Goal: Transaction & Acquisition: Purchase product/service

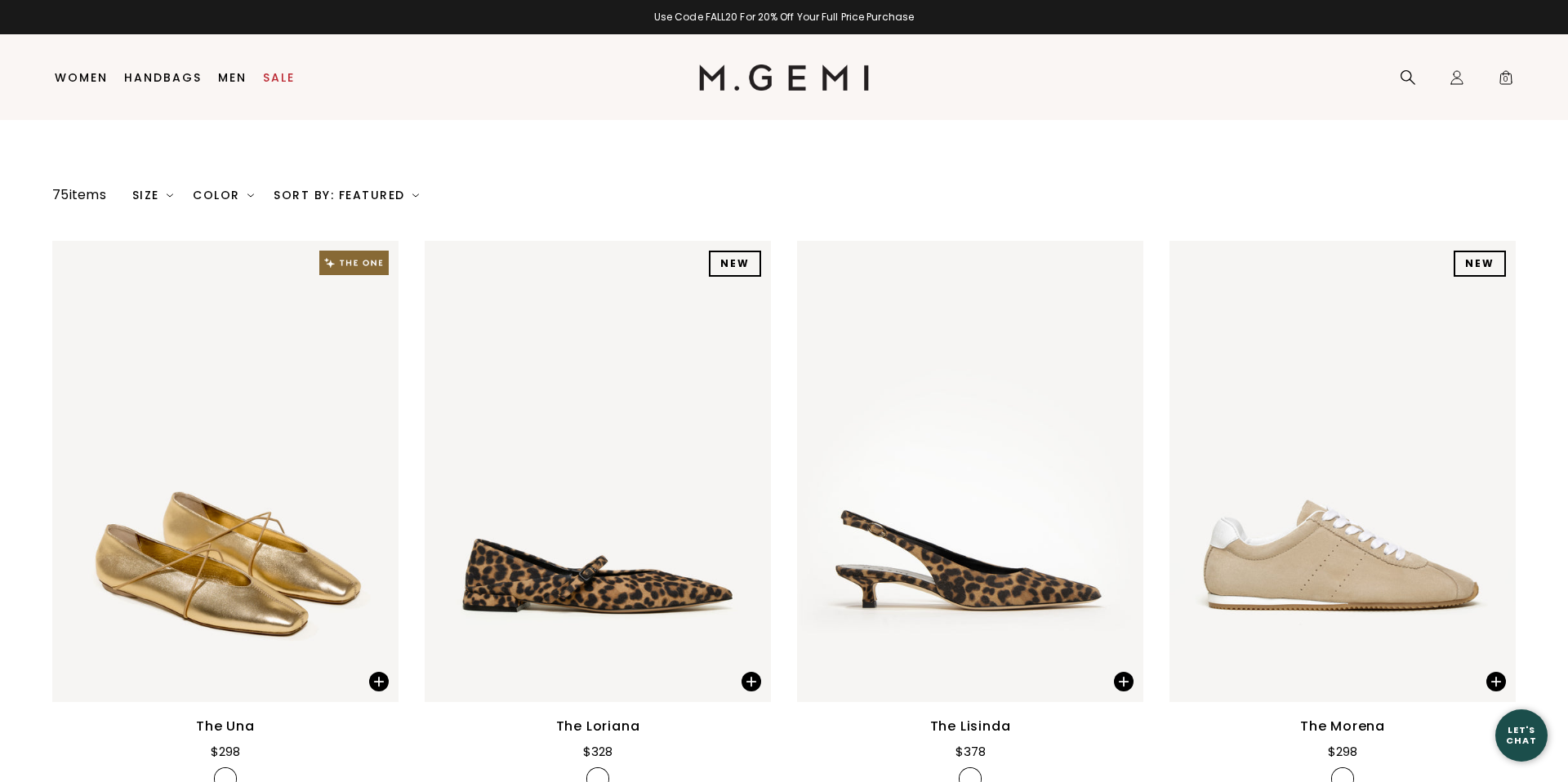
scroll to position [111, 0]
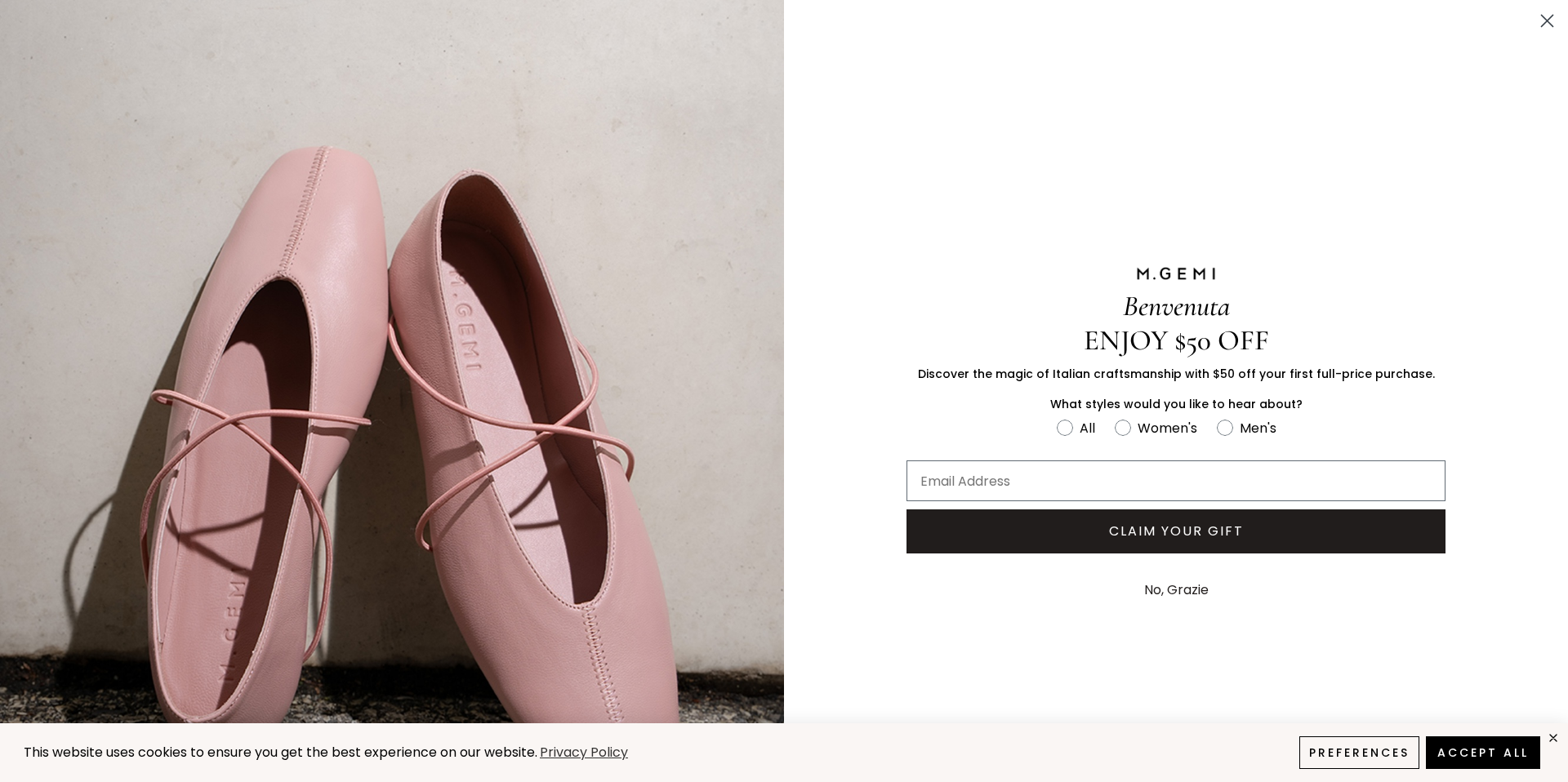
click at [994, 410] on p "What styles would you like to hear about?" at bounding box center [1176, 404] width 539 height 17
drag, startPoint x: 1548, startPoint y: 13, endPoint x: 1463, endPoint y: 110, distance: 129.0
click at [1548, 13] on circle "Close dialog" at bounding box center [1547, 21] width 27 height 27
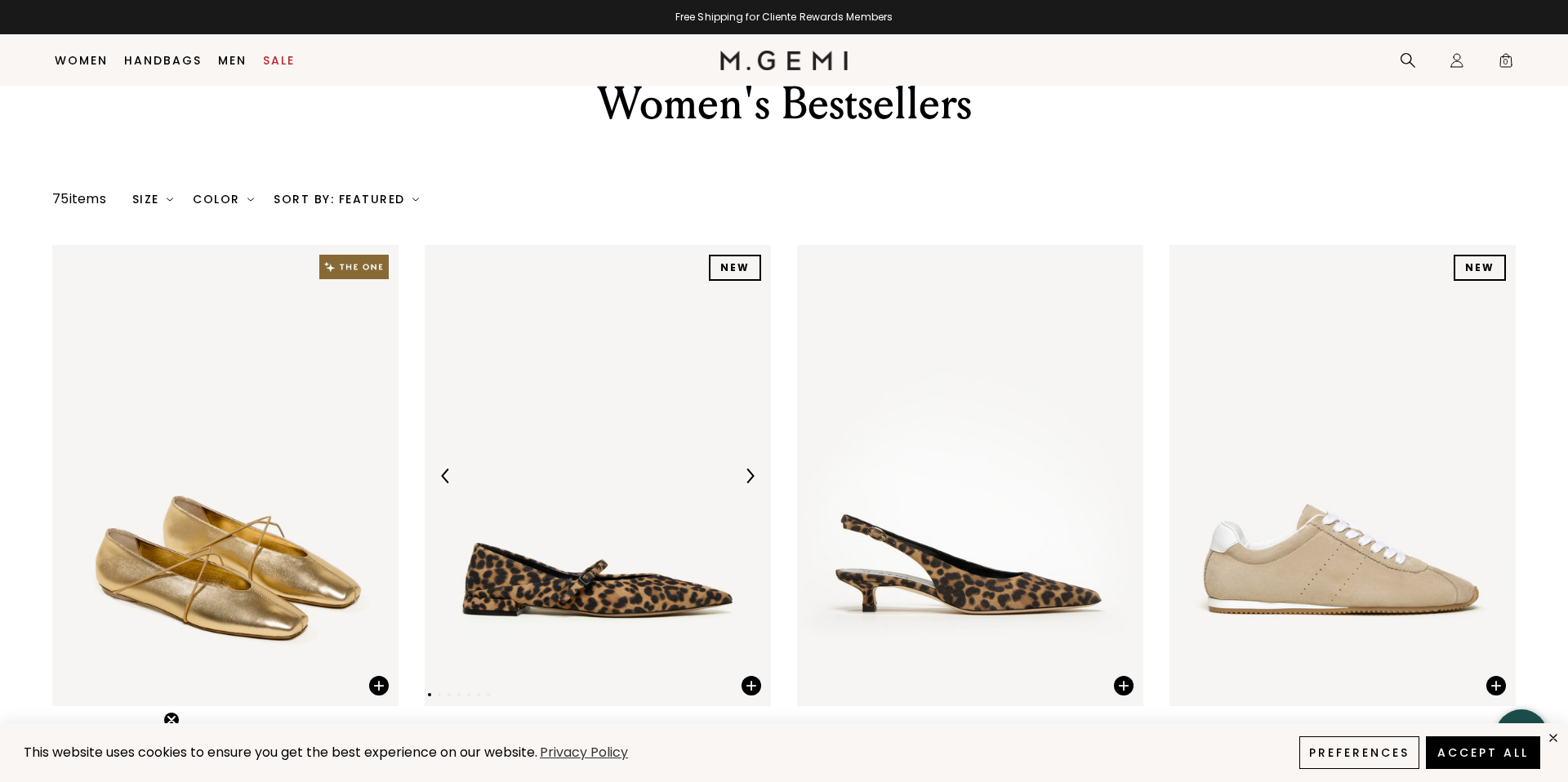
scroll to position [0, 0]
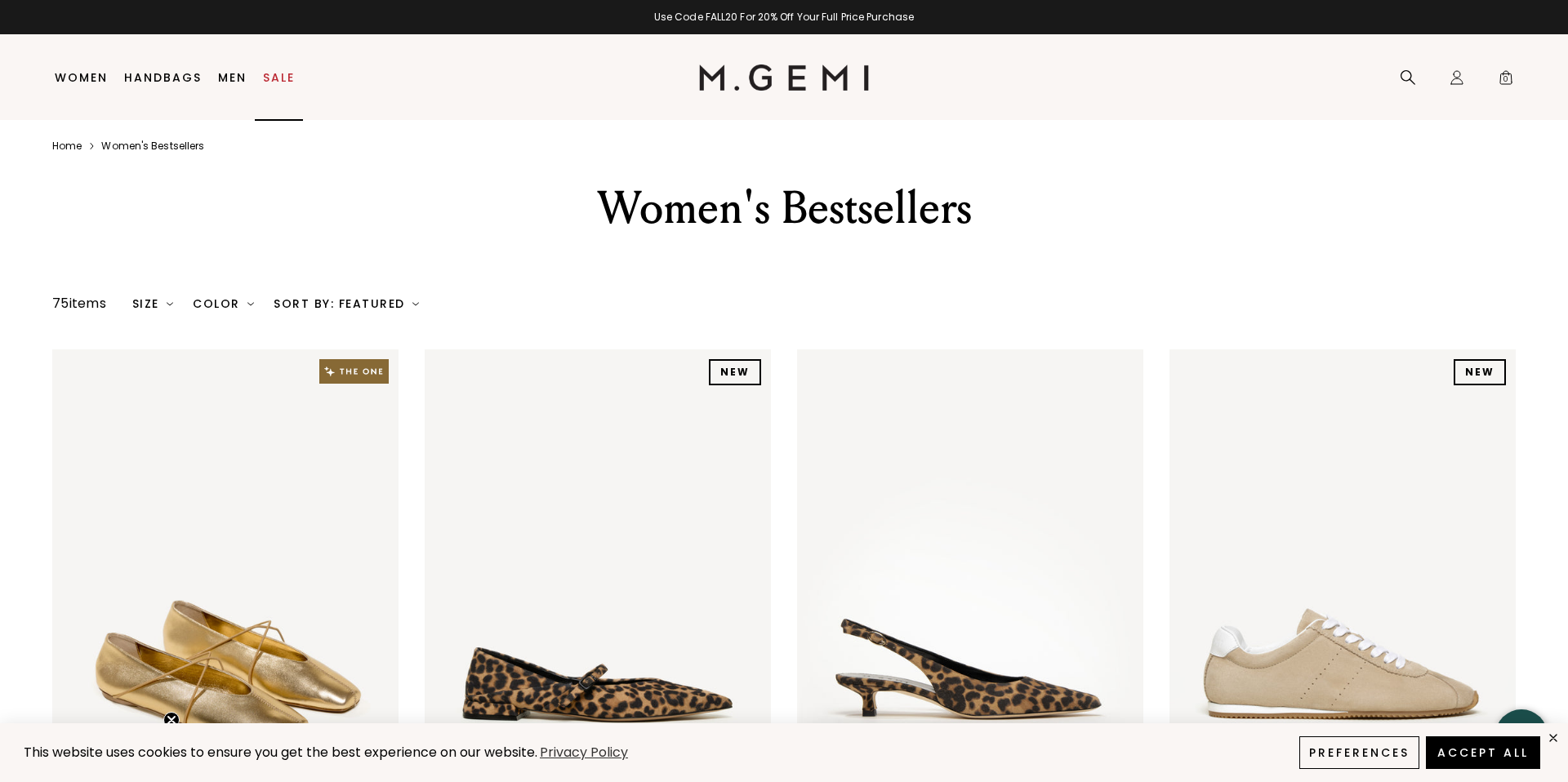
click at [286, 78] on link "Sale" at bounding box center [279, 78] width 32 height 13
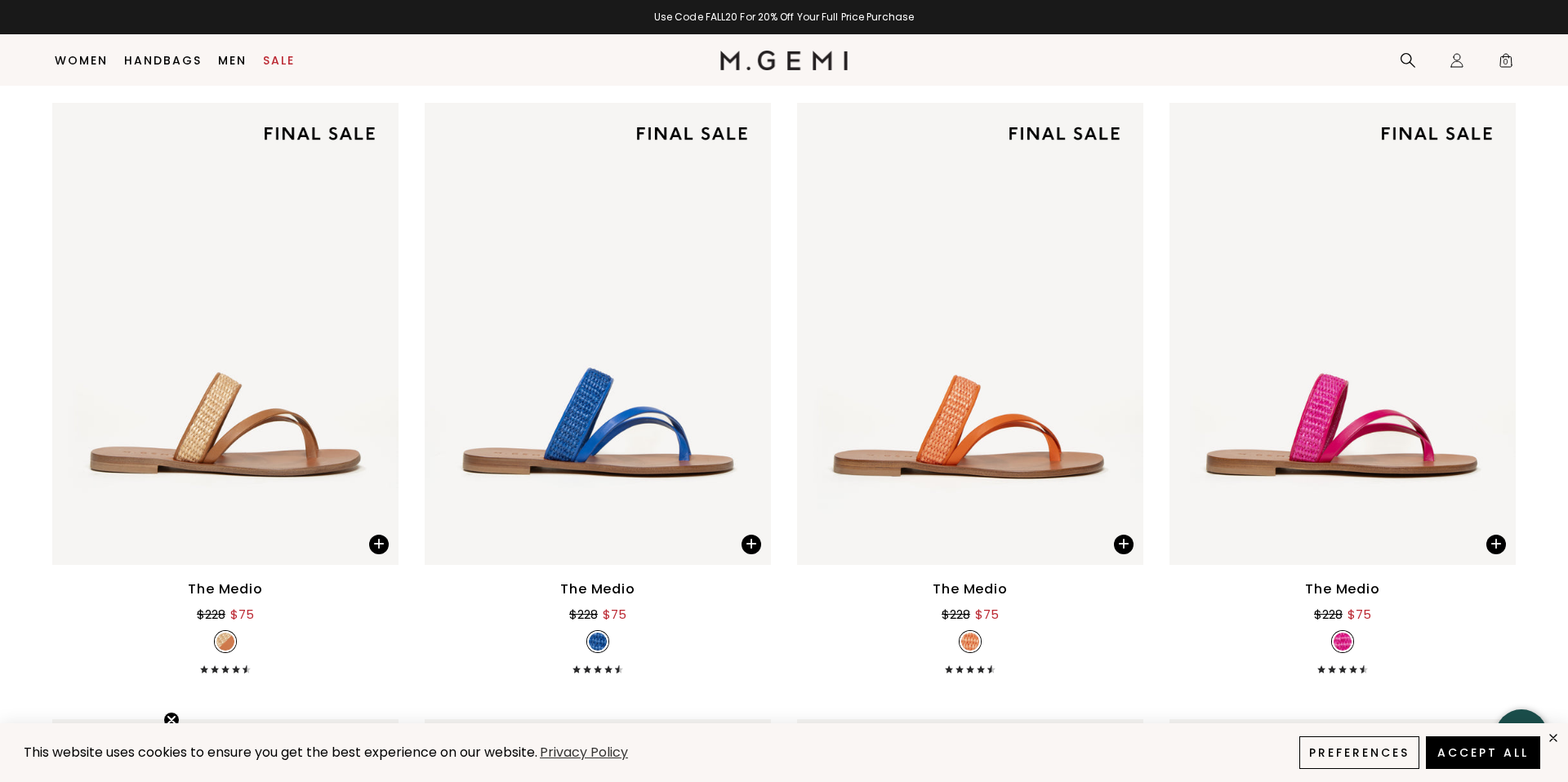
scroll to position [4007, 0]
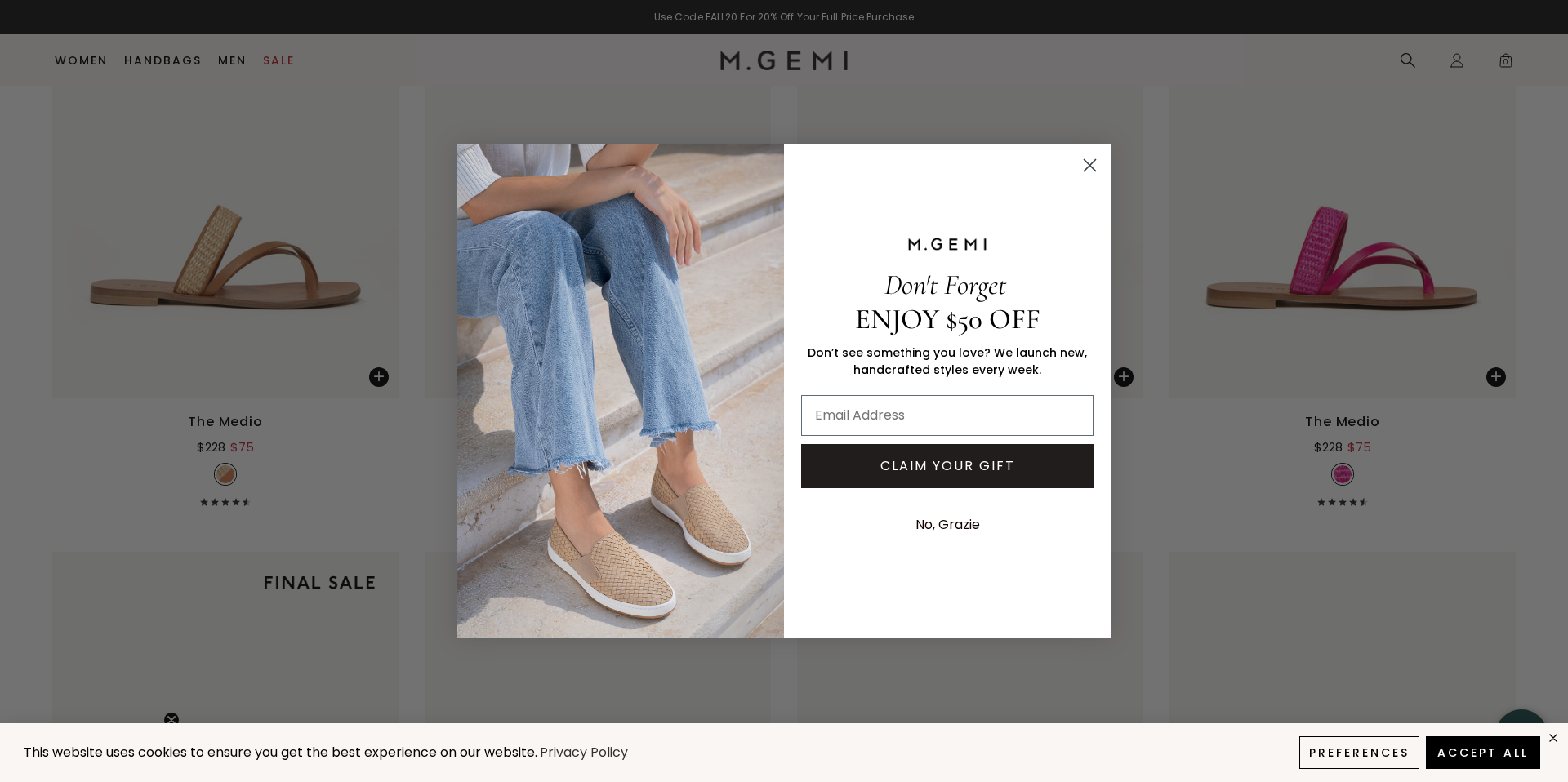
click at [1087, 172] on circle "Close dialog" at bounding box center [1090, 165] width 27 height 27
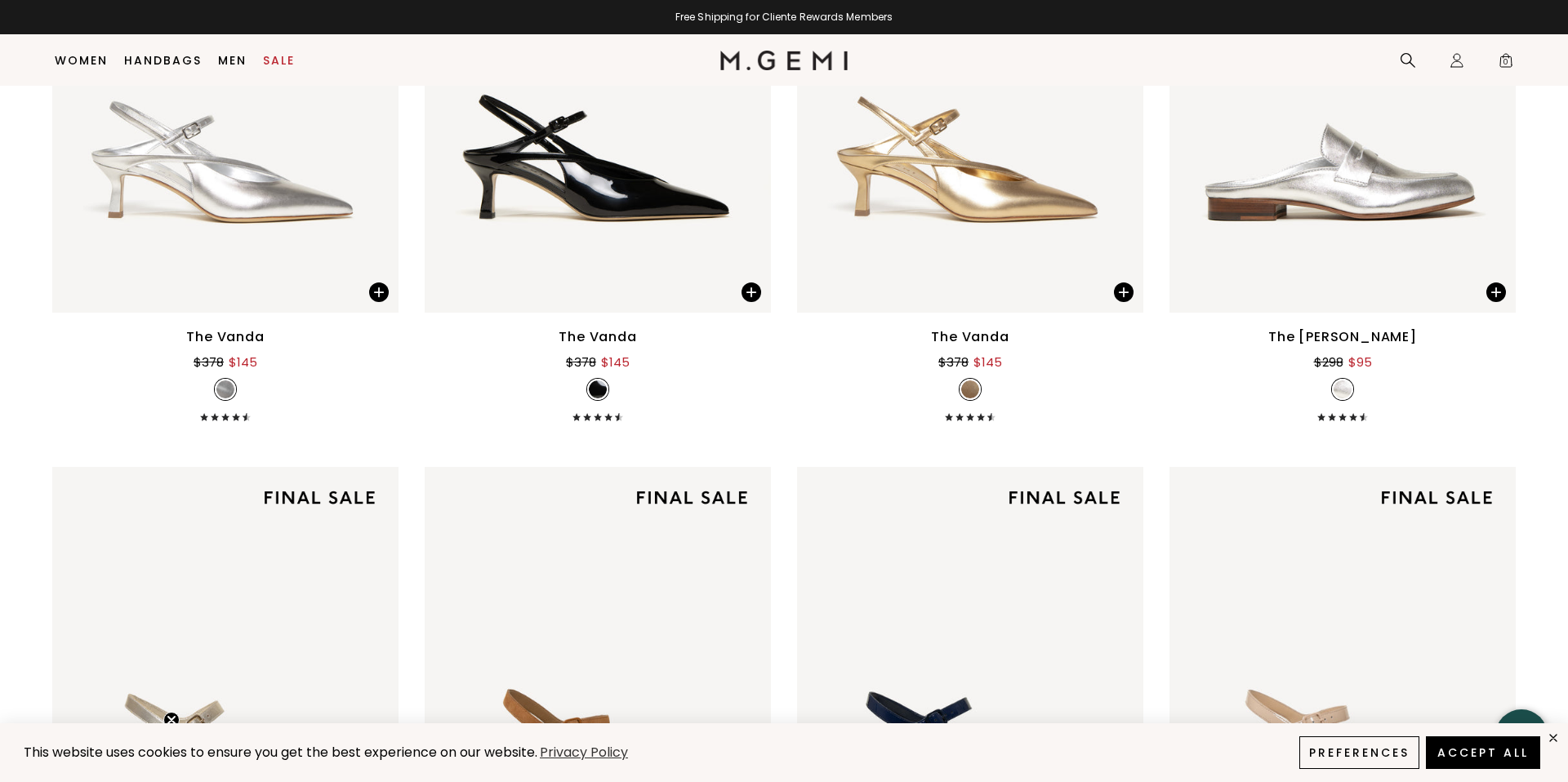
scroll to position [7172, 0]
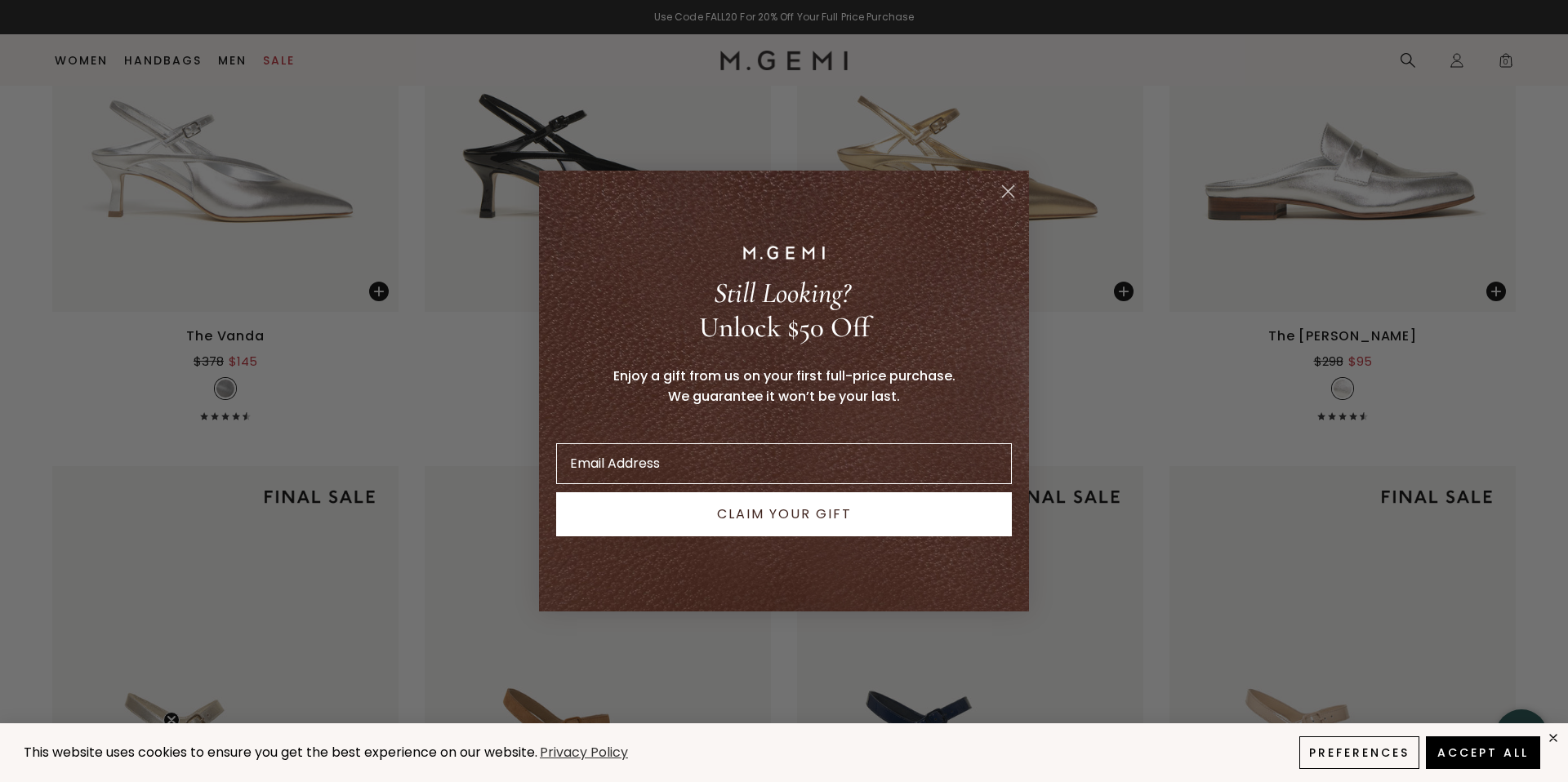
click at [1011, 187] on icon "Close dialog" at bounding box center [1009, 192] width 12 height 12
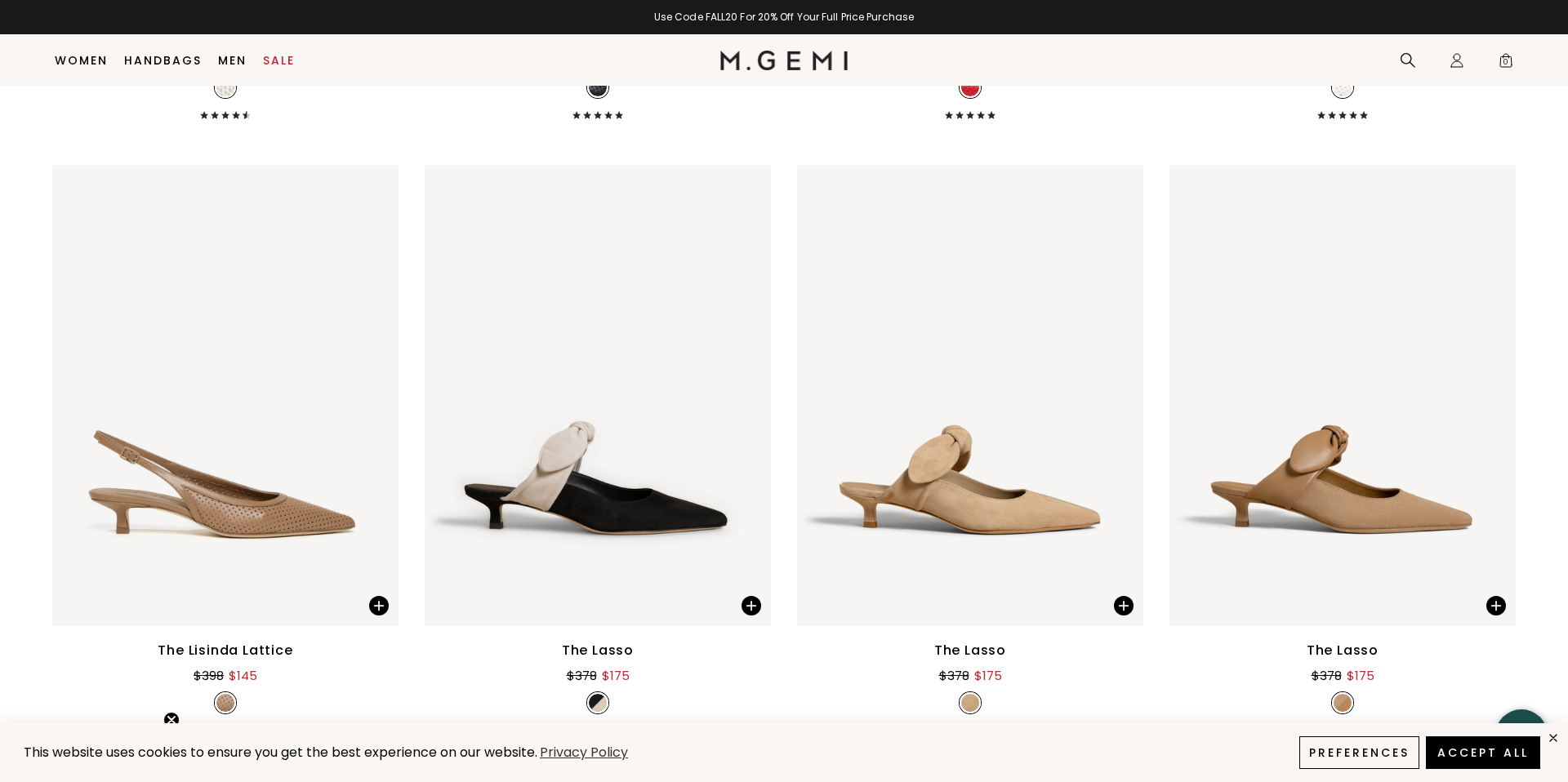
scroll to position [6253, 0]
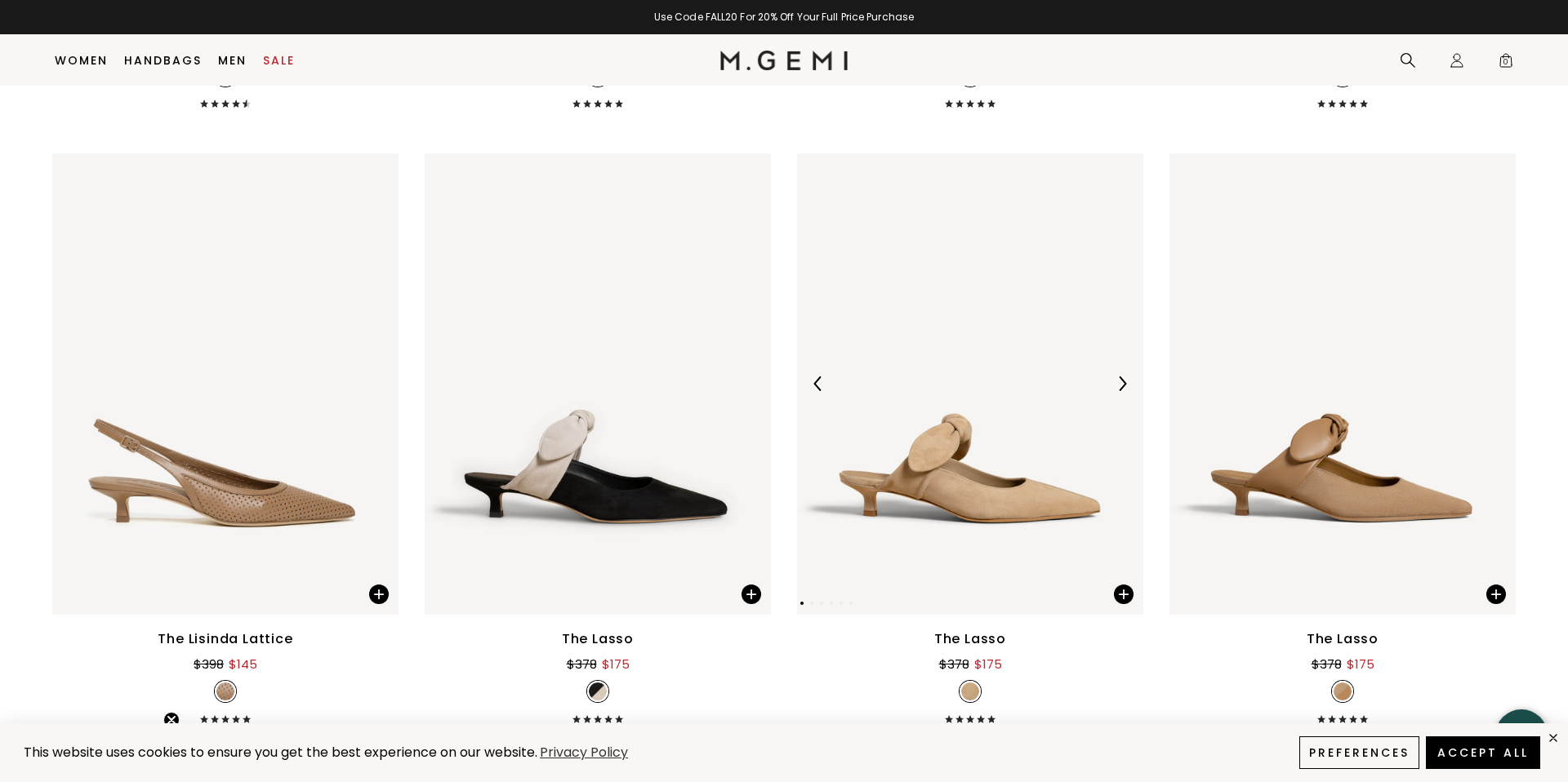
click at [989, 471] on img at bounding box center [970, 383] width 346 height 461
click at [994, 419] on img at bounding box center [970, 383] width 346 height 461
click at [997, 519] on img at bounding box center [970, 383] width 346 height 461
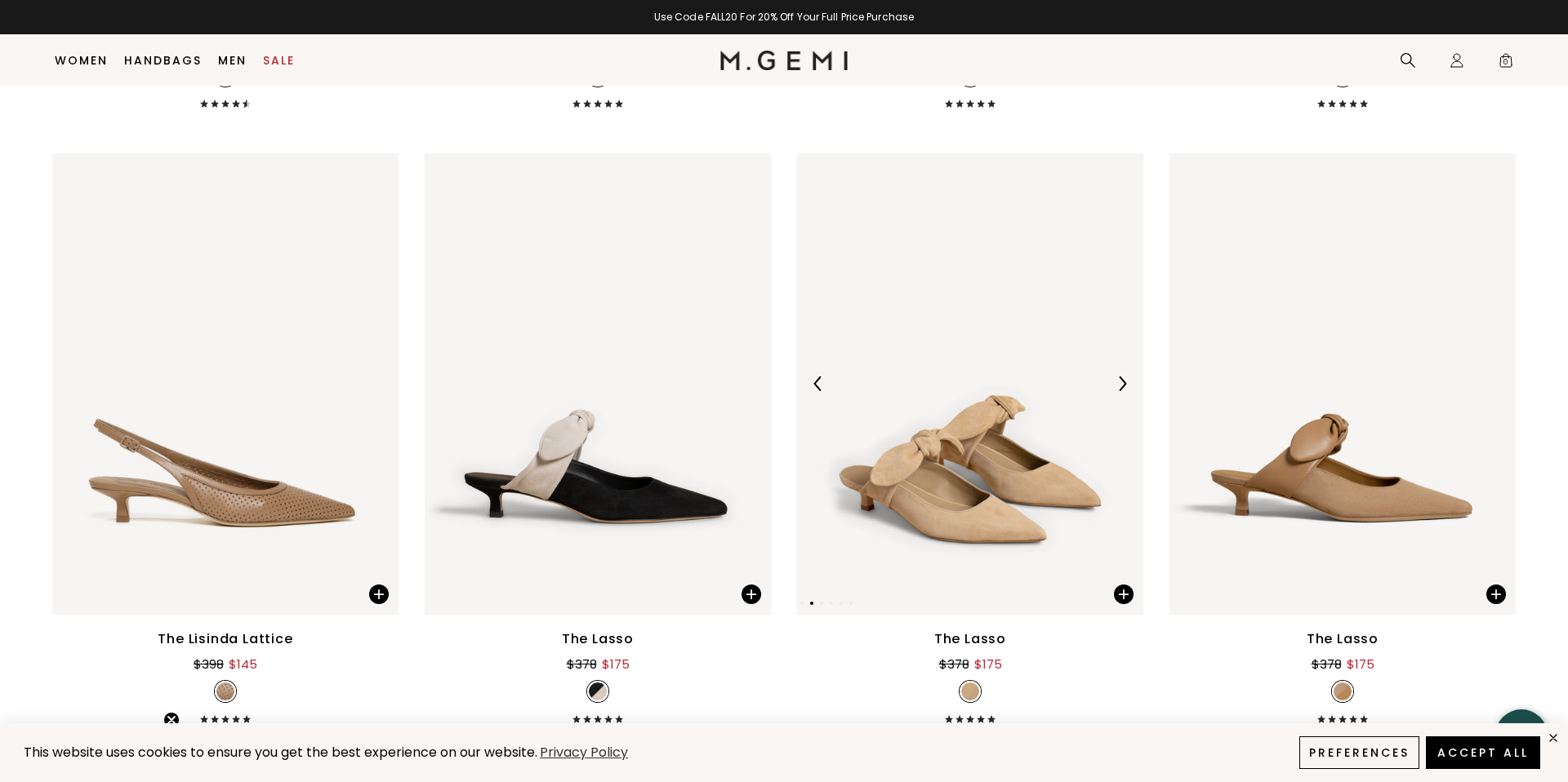
click at [997, 519] on img at bounding box center [970, 383] width 346 height 461
click at [982, 638] on div "The Lasso" at bounding box center [970, 639] width 72 height 20
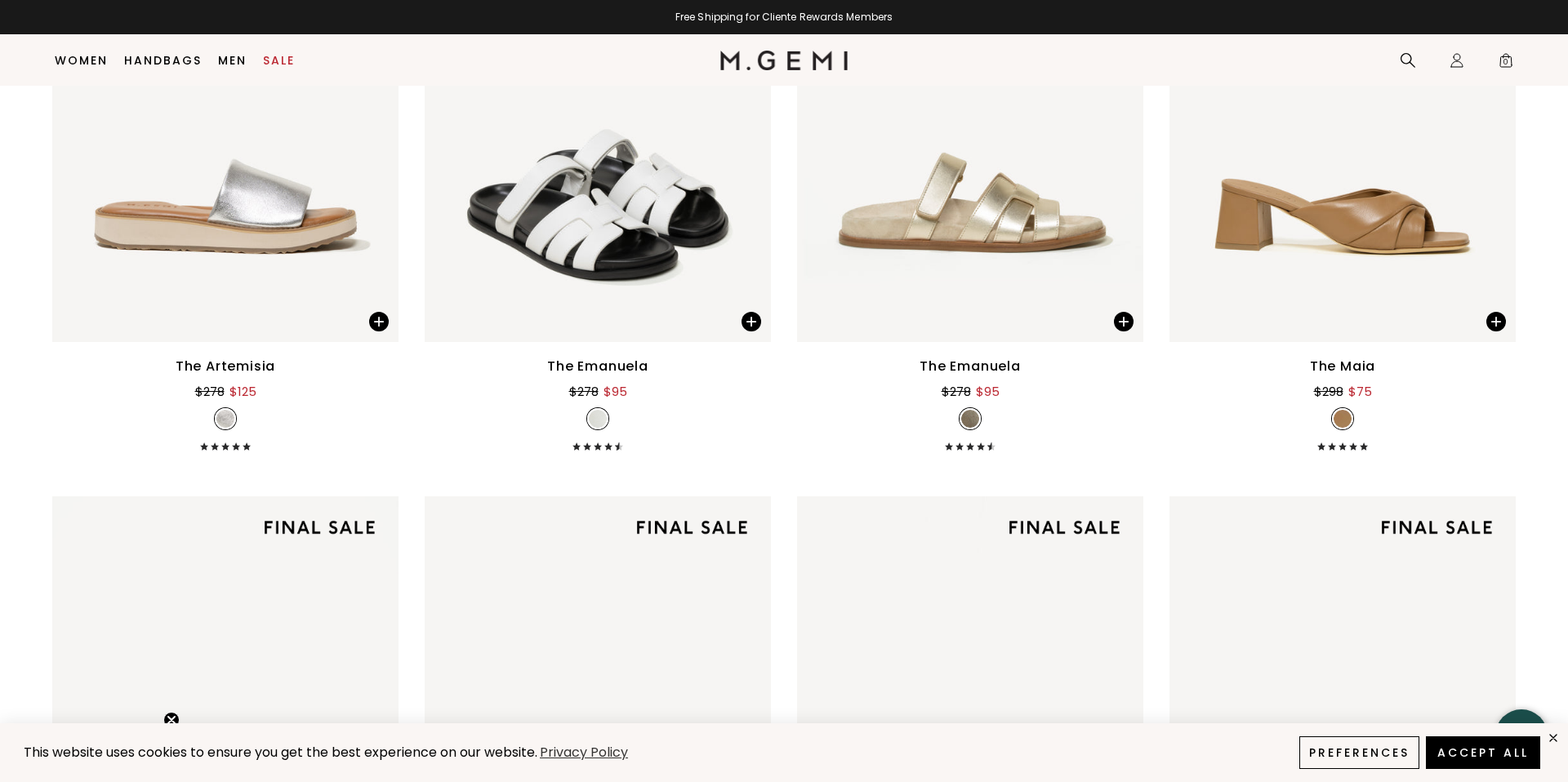
scroll to position [11453, 0]
click at [1365, 239] on img at bounding box center [1342, 111] width 346 height 461
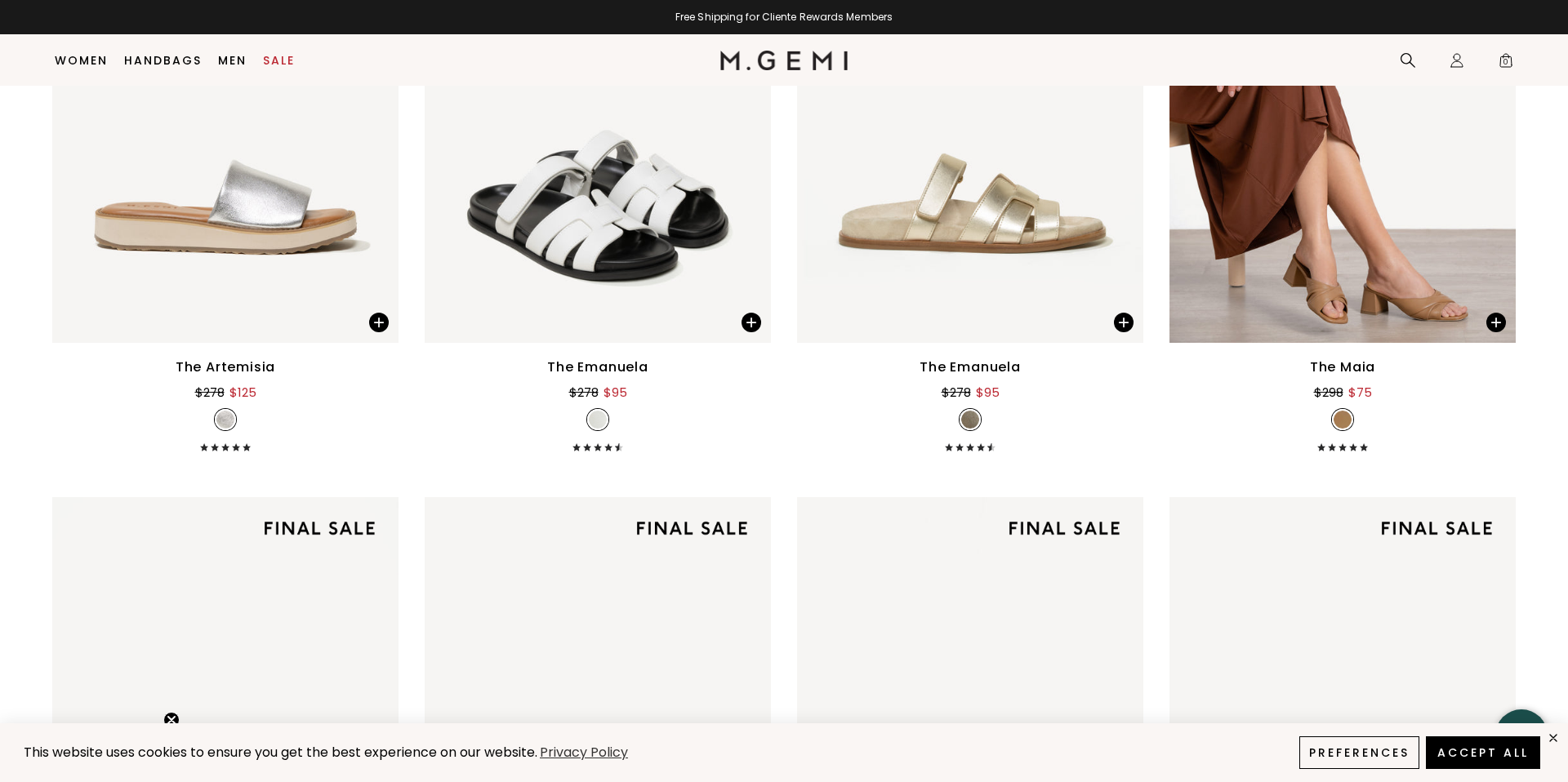
click at [1358, 367] on div "The Maia" at bounding box center [1342, 367] width 65 height 20
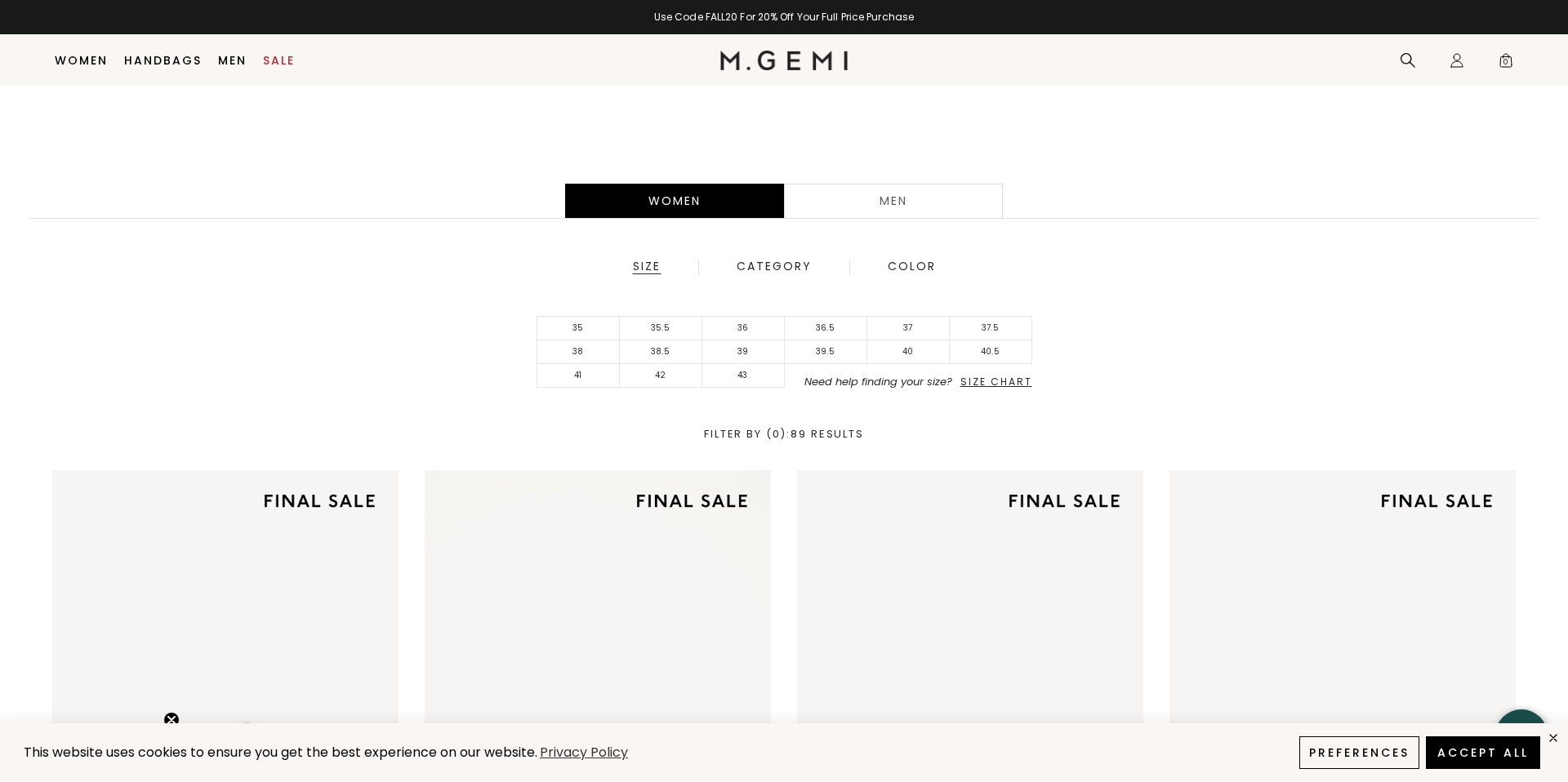
scroll to position [484, 0]
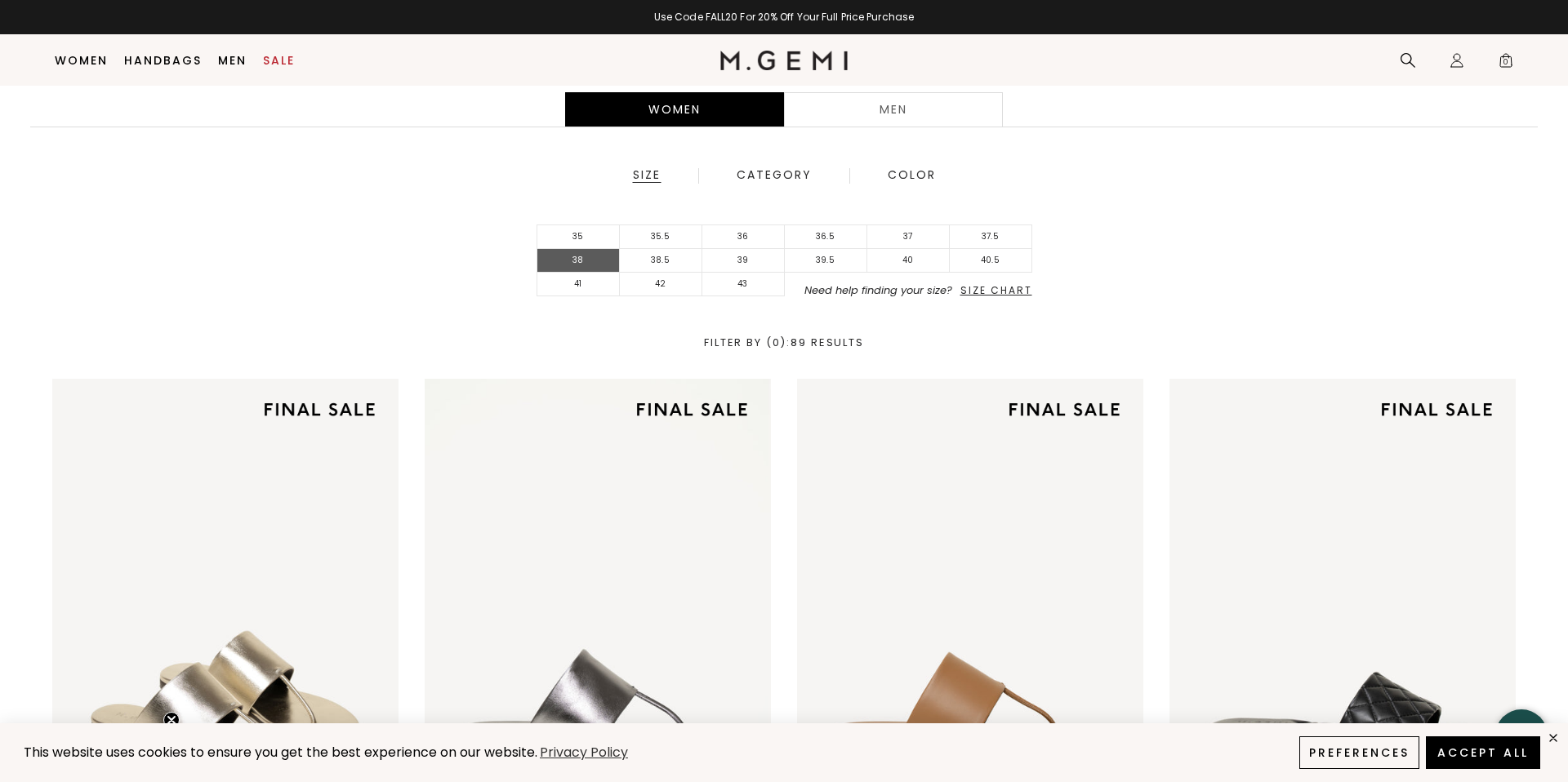
click at [597, 258] on li "38" at bounding box center [579, 260] width 82 height 24
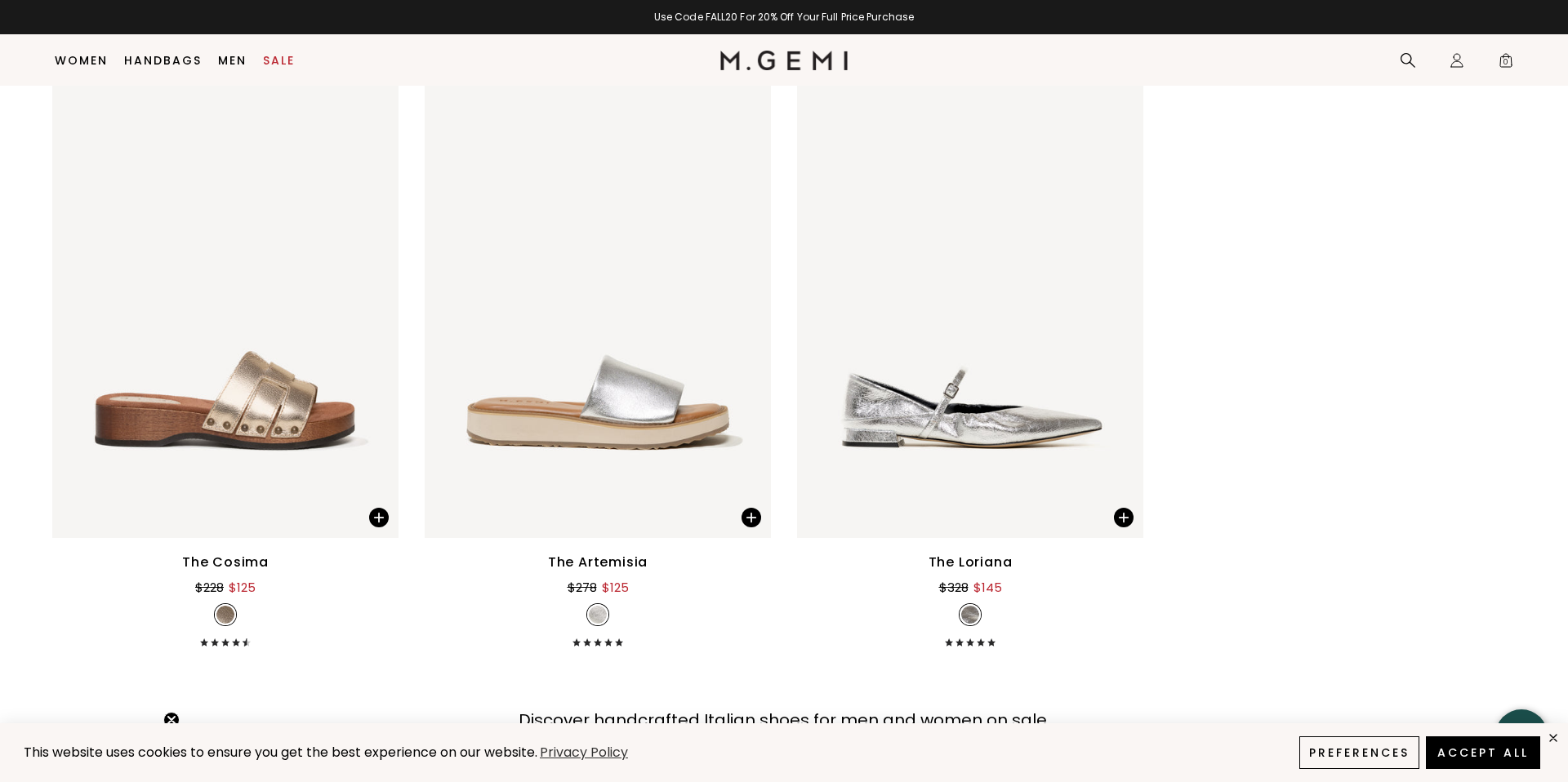
scroll to position [5176, 0]
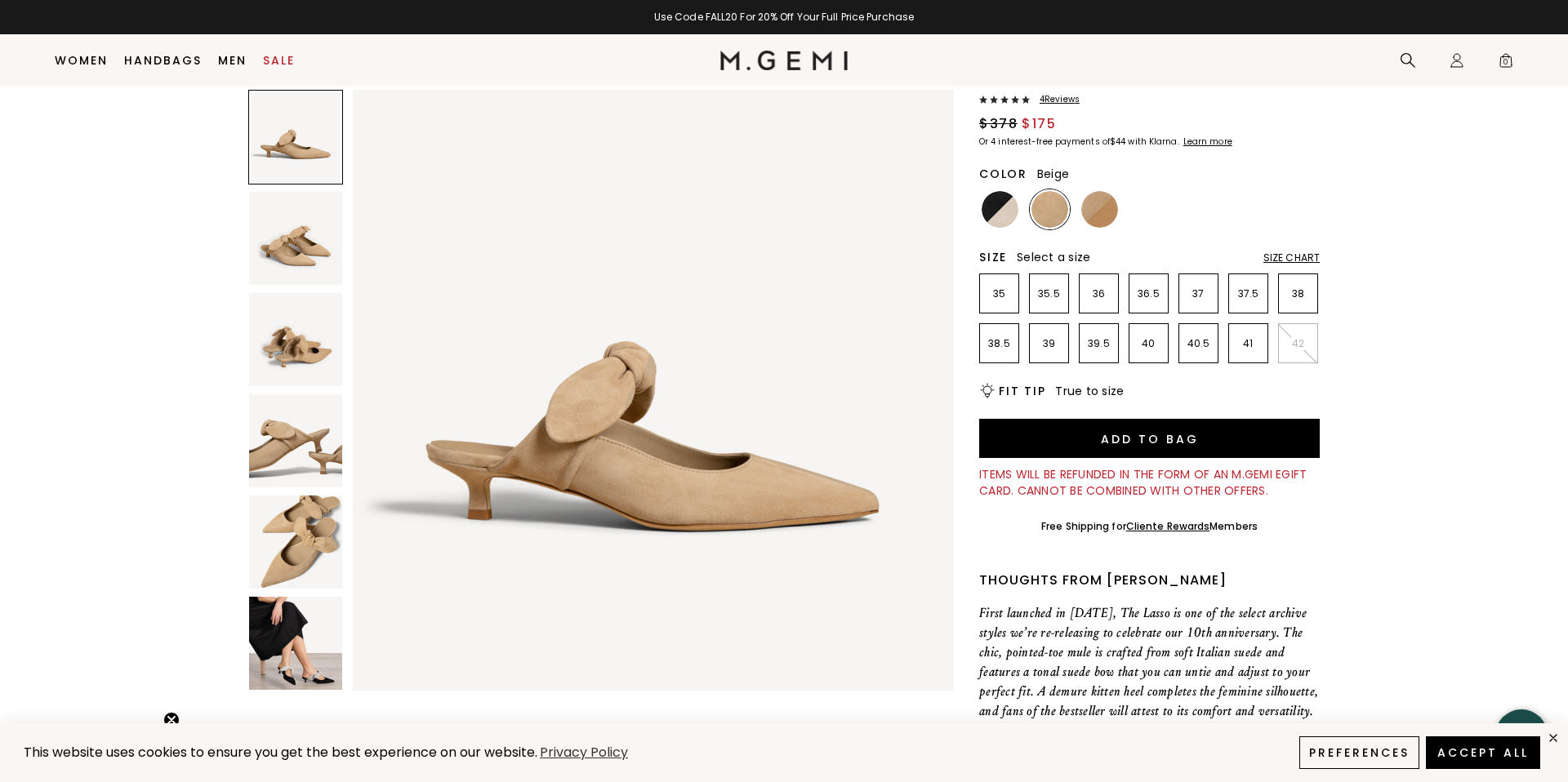
scroll to position [96, 0]
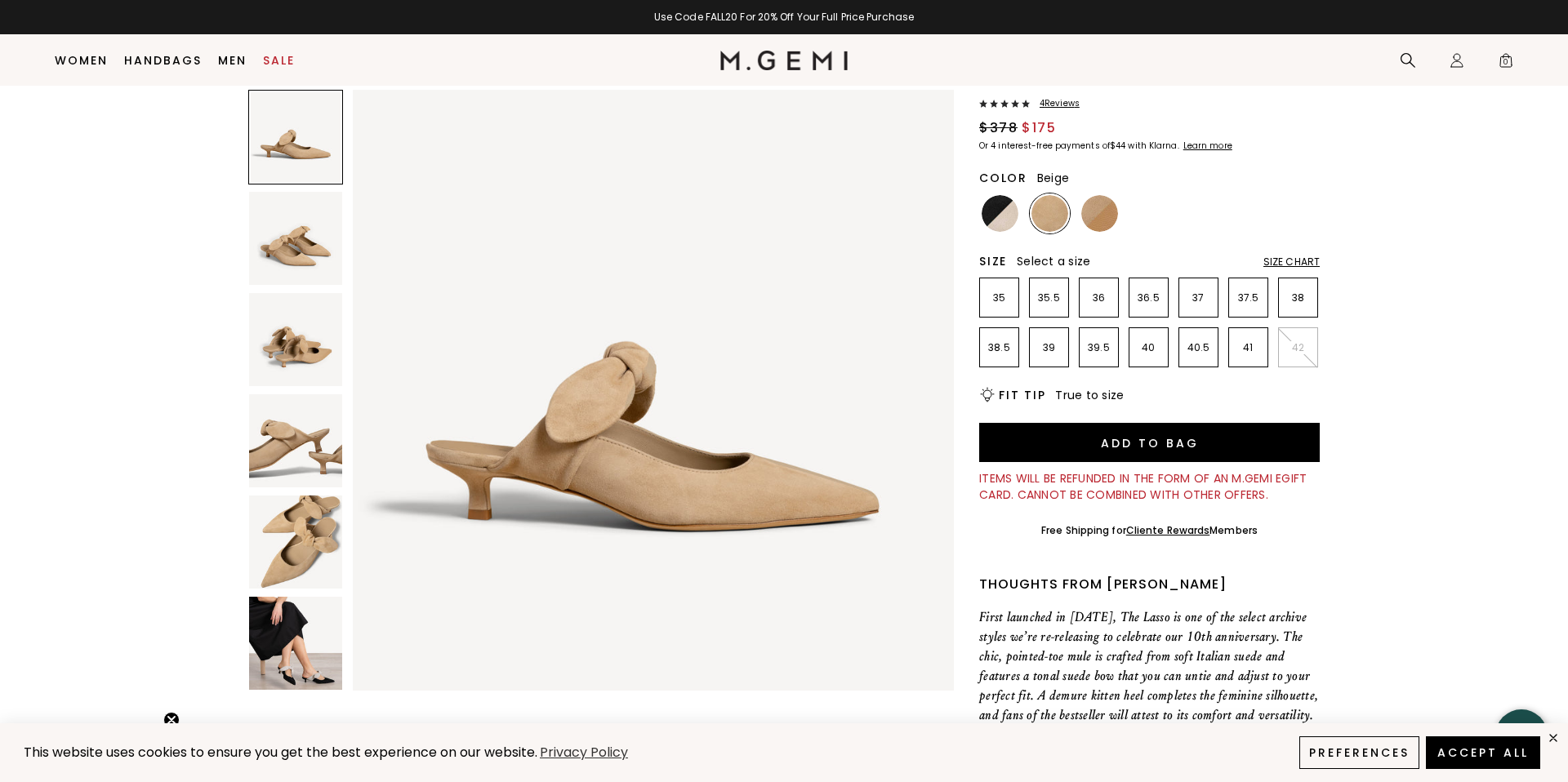
drag, startPoint x: 315, startPoint y: 641, endPoint x: 304, endPoint y: 641, distance: 11.0
click at [314, 641] on img at bounding box center [295, 643] width 93 height 93
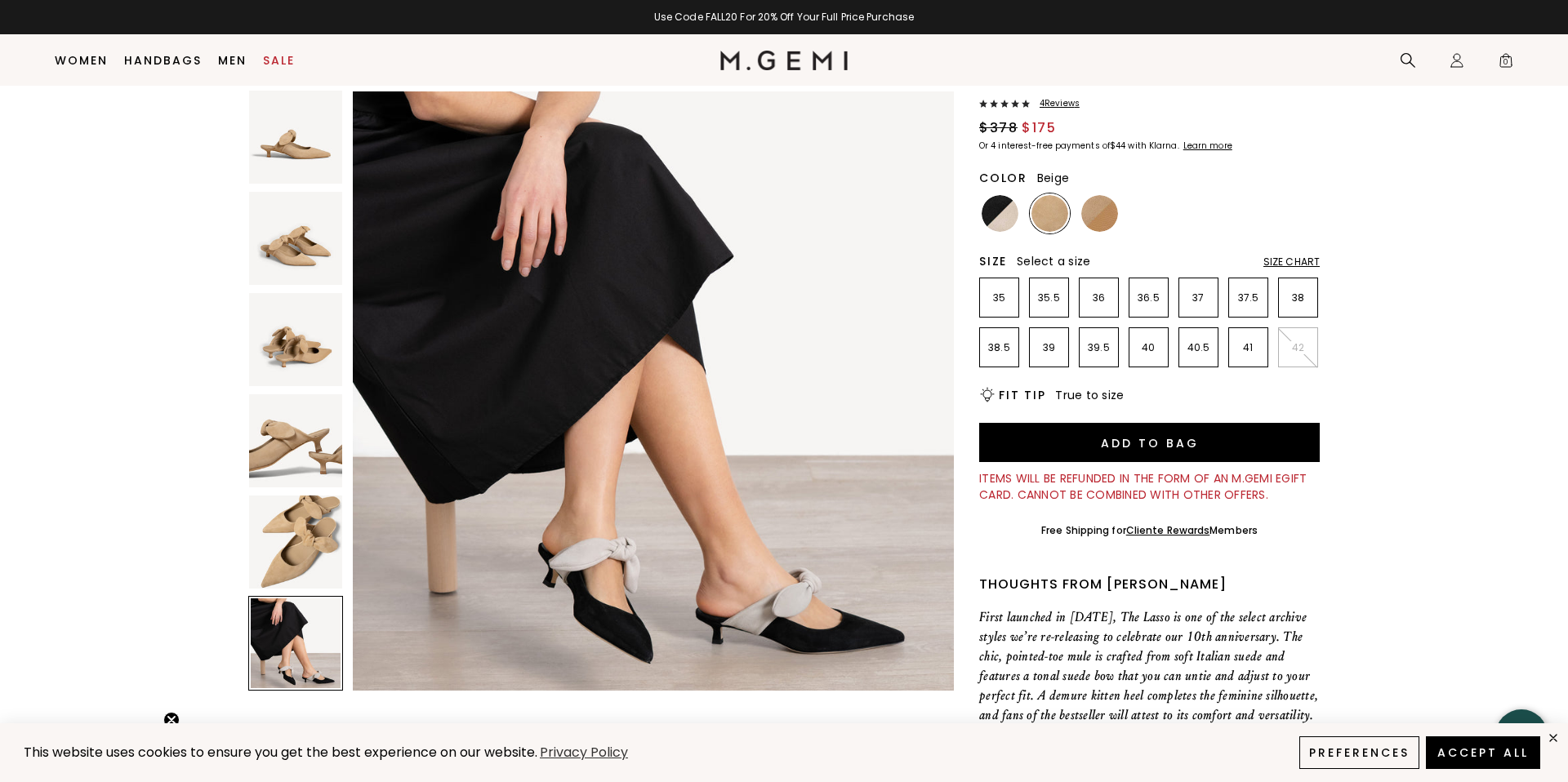
scroll to position [3087, 0]
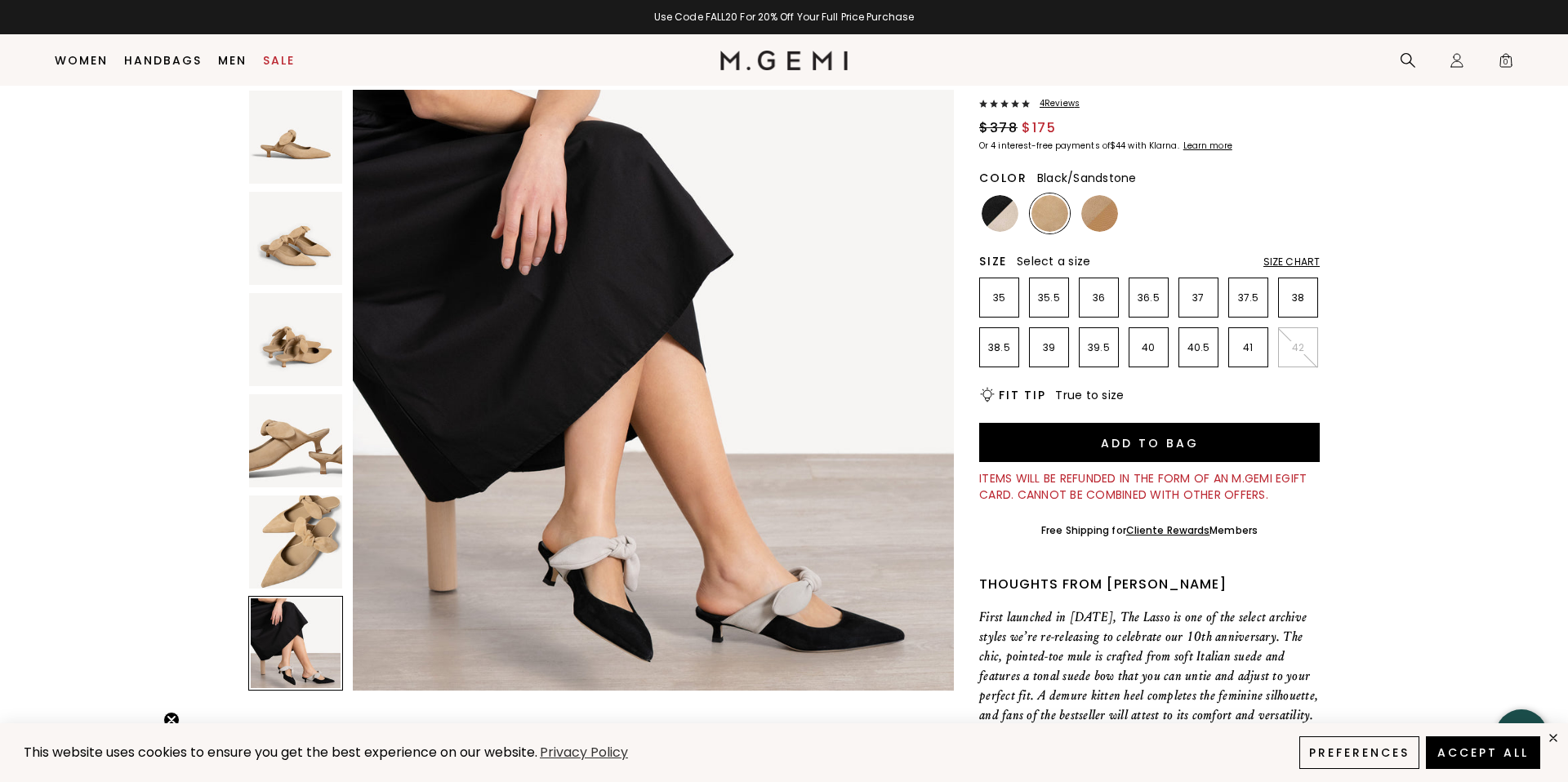
click at [1002, 207] on img at bounding box center [1000, 213] width 37 height 37
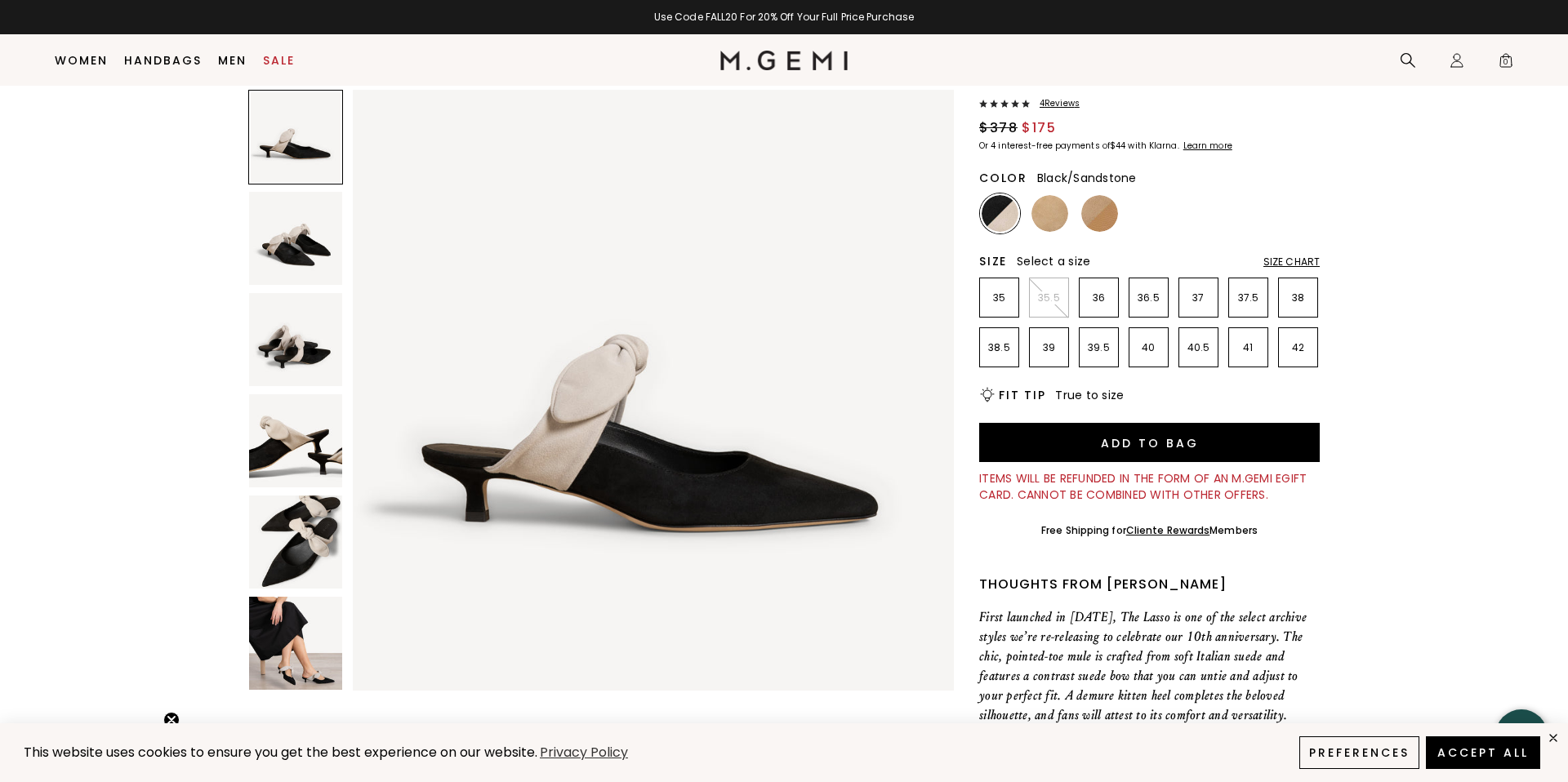
click at [1267, 256] on div "Size Chart" at bounding box center [1292, 262] width 56 height 13
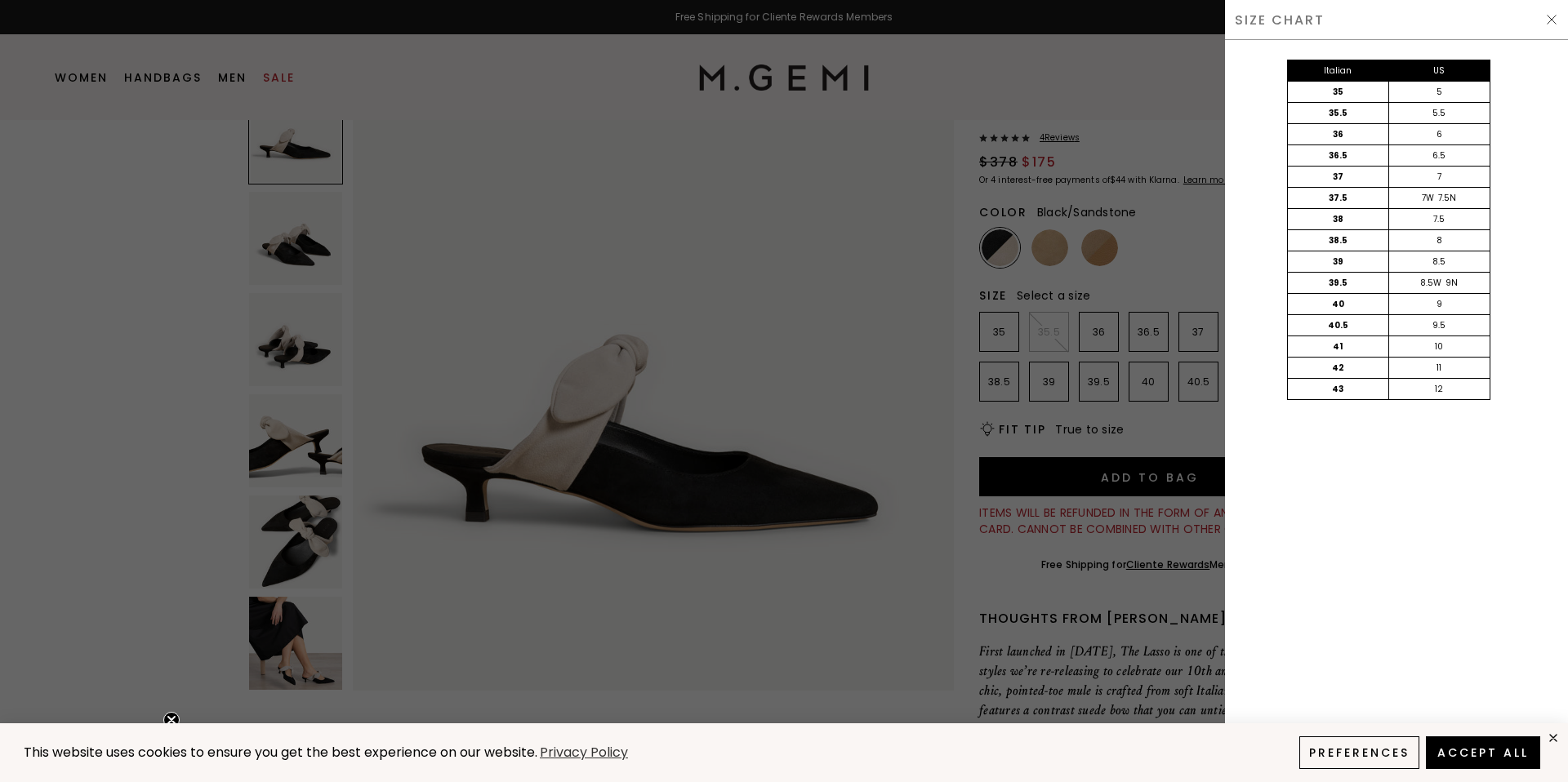
click at [1550, 11] on div "SIZE CHART" at bounding box center [1397, 20] width 343 height 40
click at [1550, 16] on img at bounding box center [1552, 20] width 13 height 13
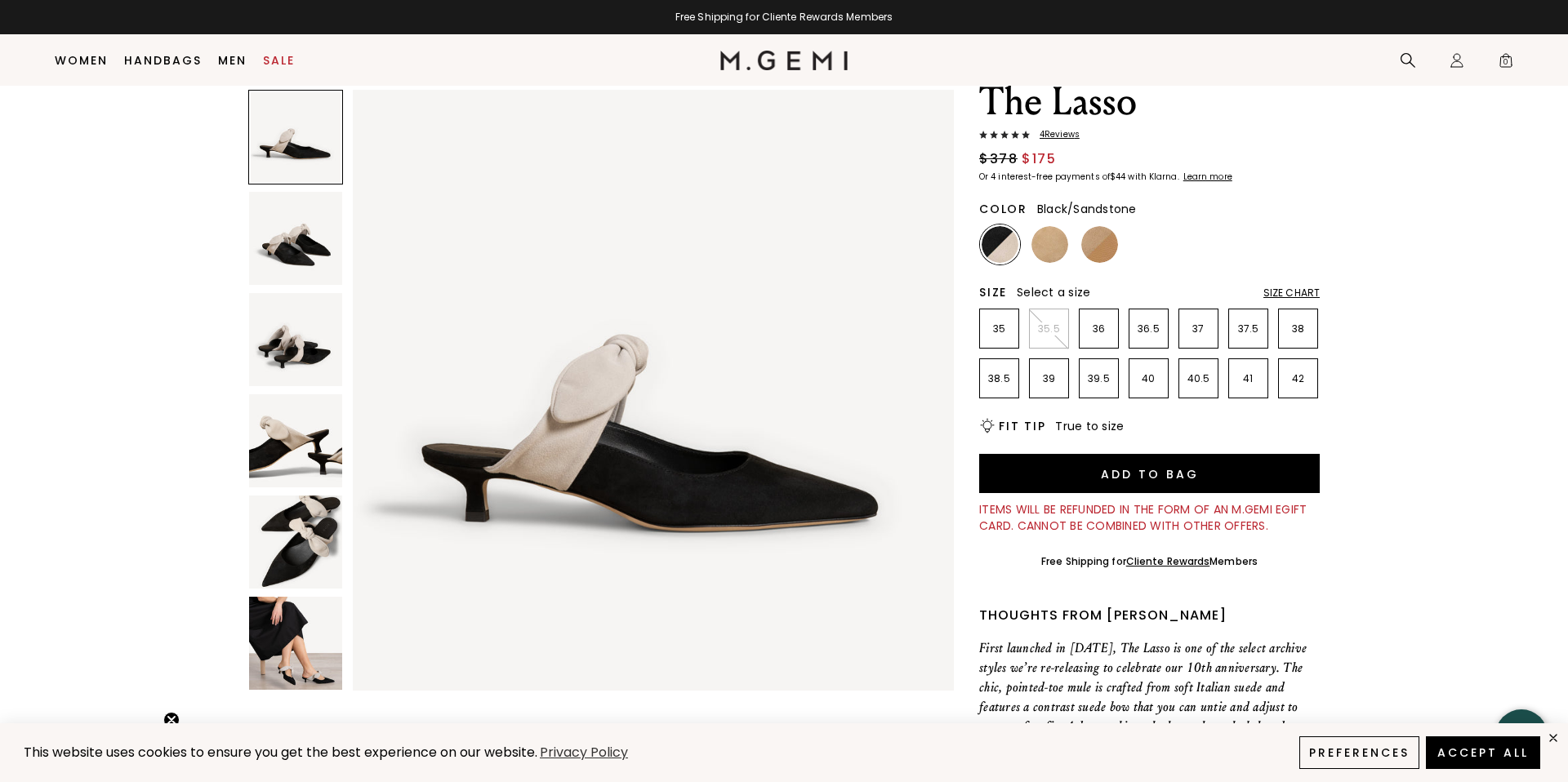
scroll to position [62, 0]
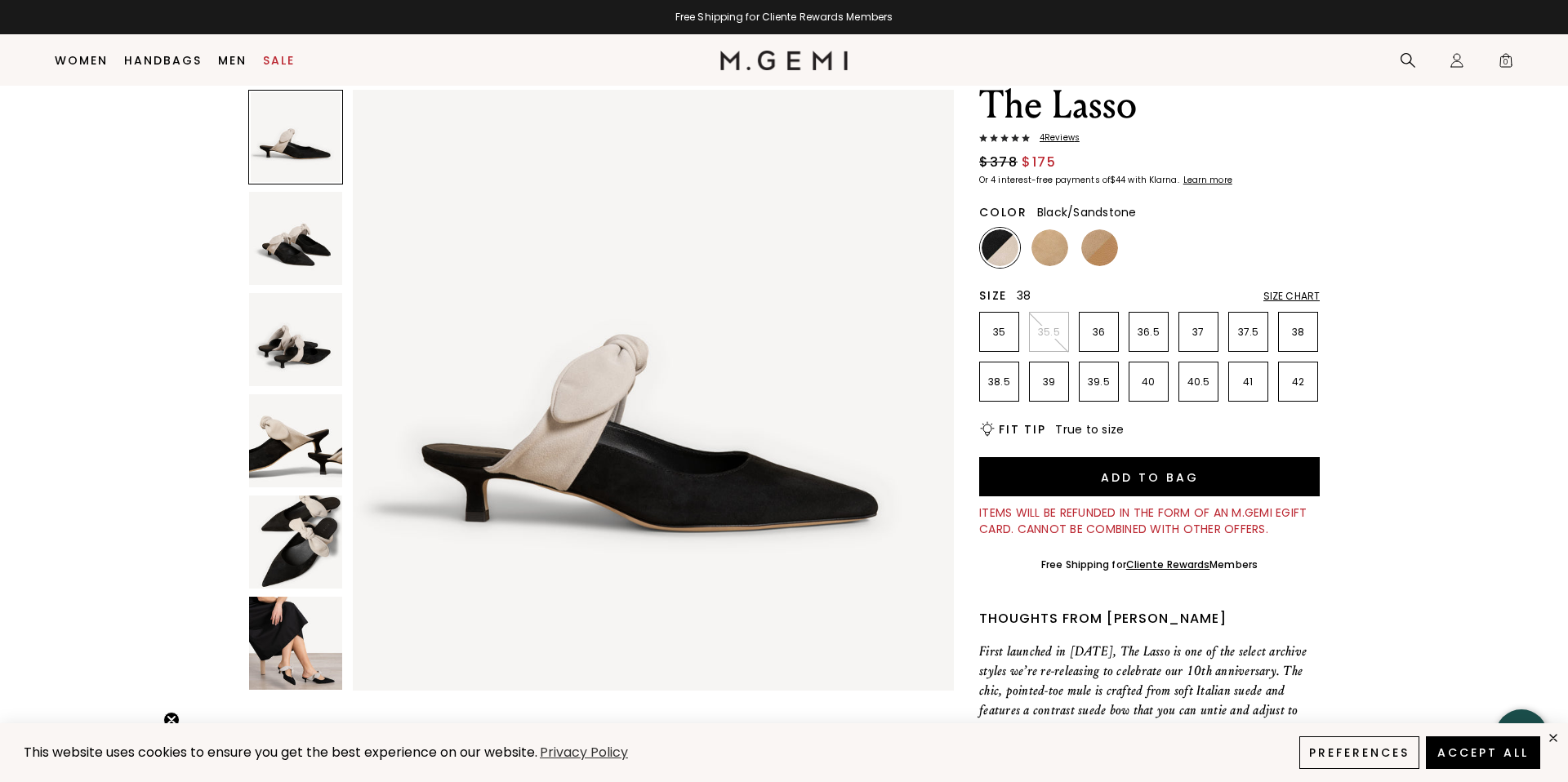
click at [1302, 336] on p "38" at bounding box center [1298, 332] width 38 height 13
click at [1110, 247] on img at bounding box center [1100, 247] width 37 height 37
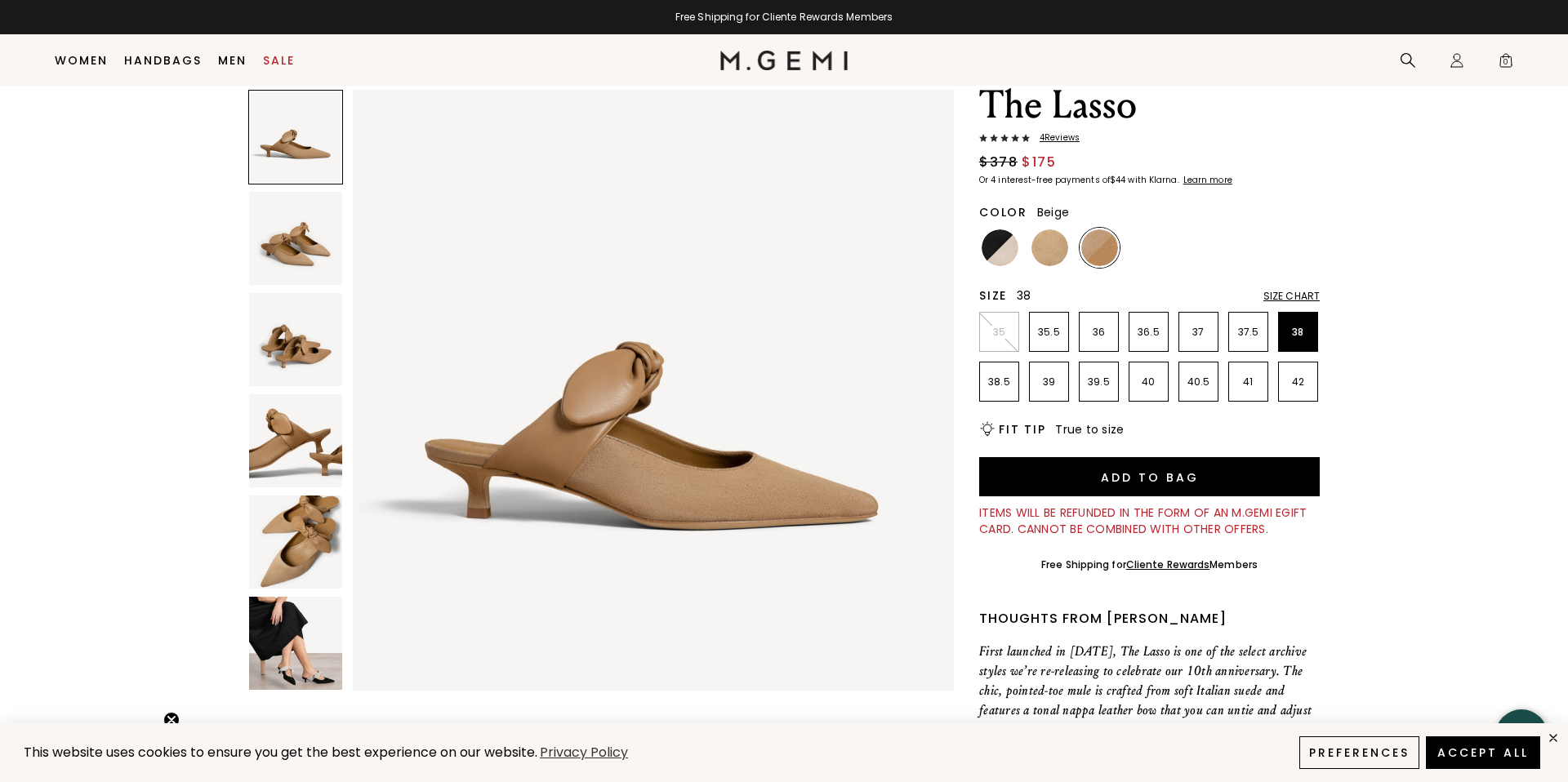
click at [1062, 248] on img at bounding box center [1050, 247] width 37 height 37
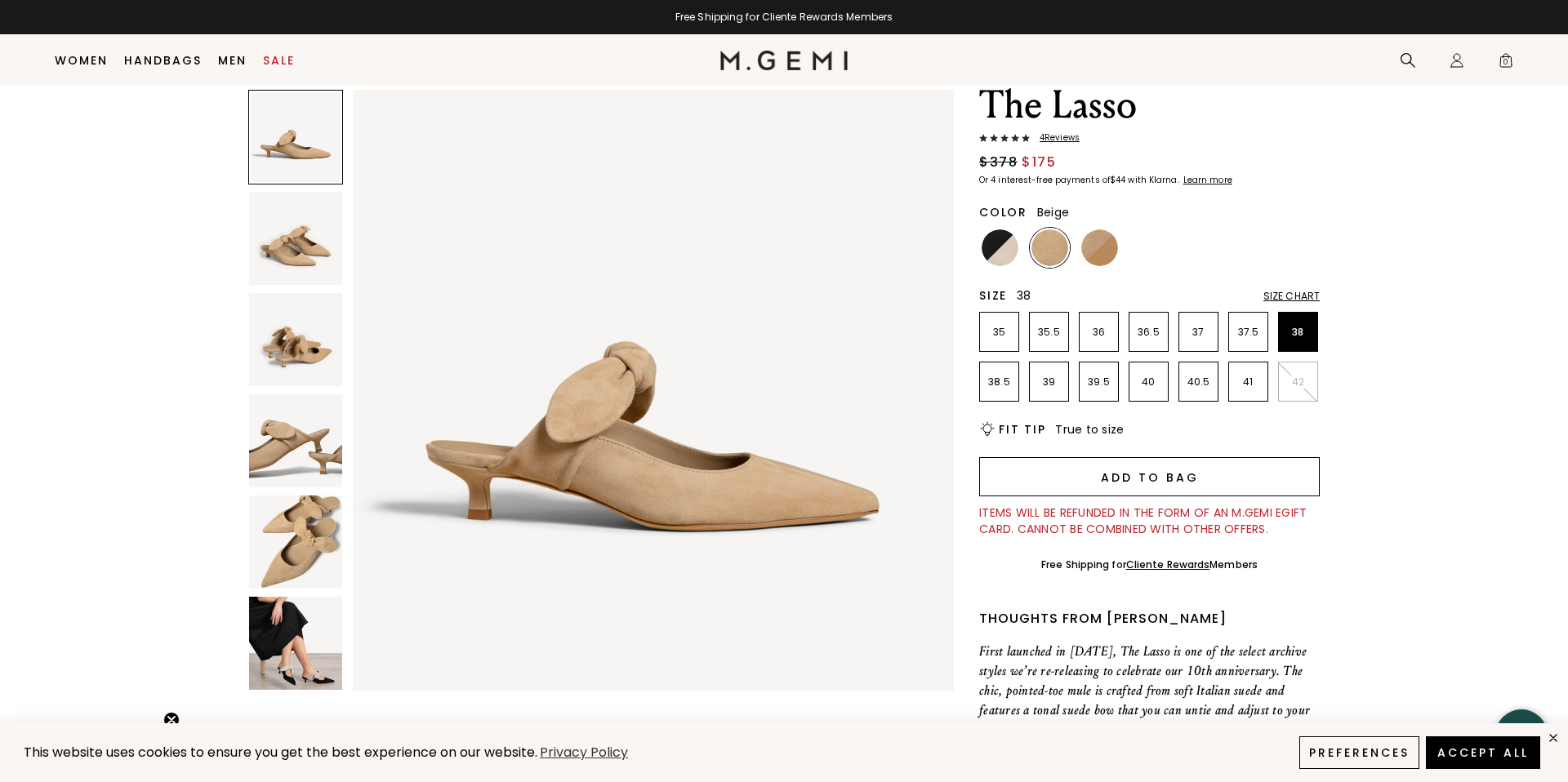
scroll to position [64, 0]
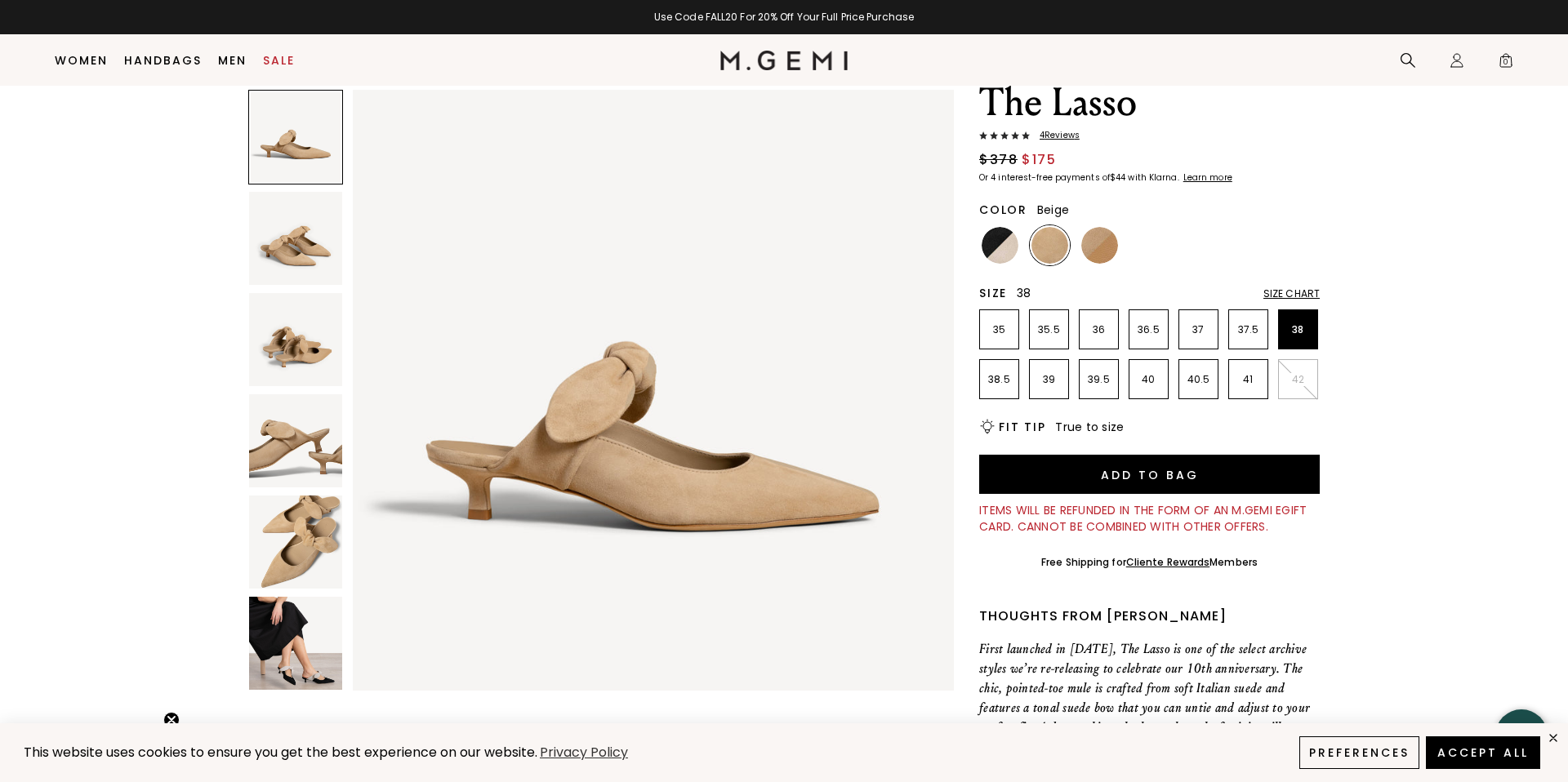
click at [294, 540] on img at bounding box center [295, 542] width 93 height 93
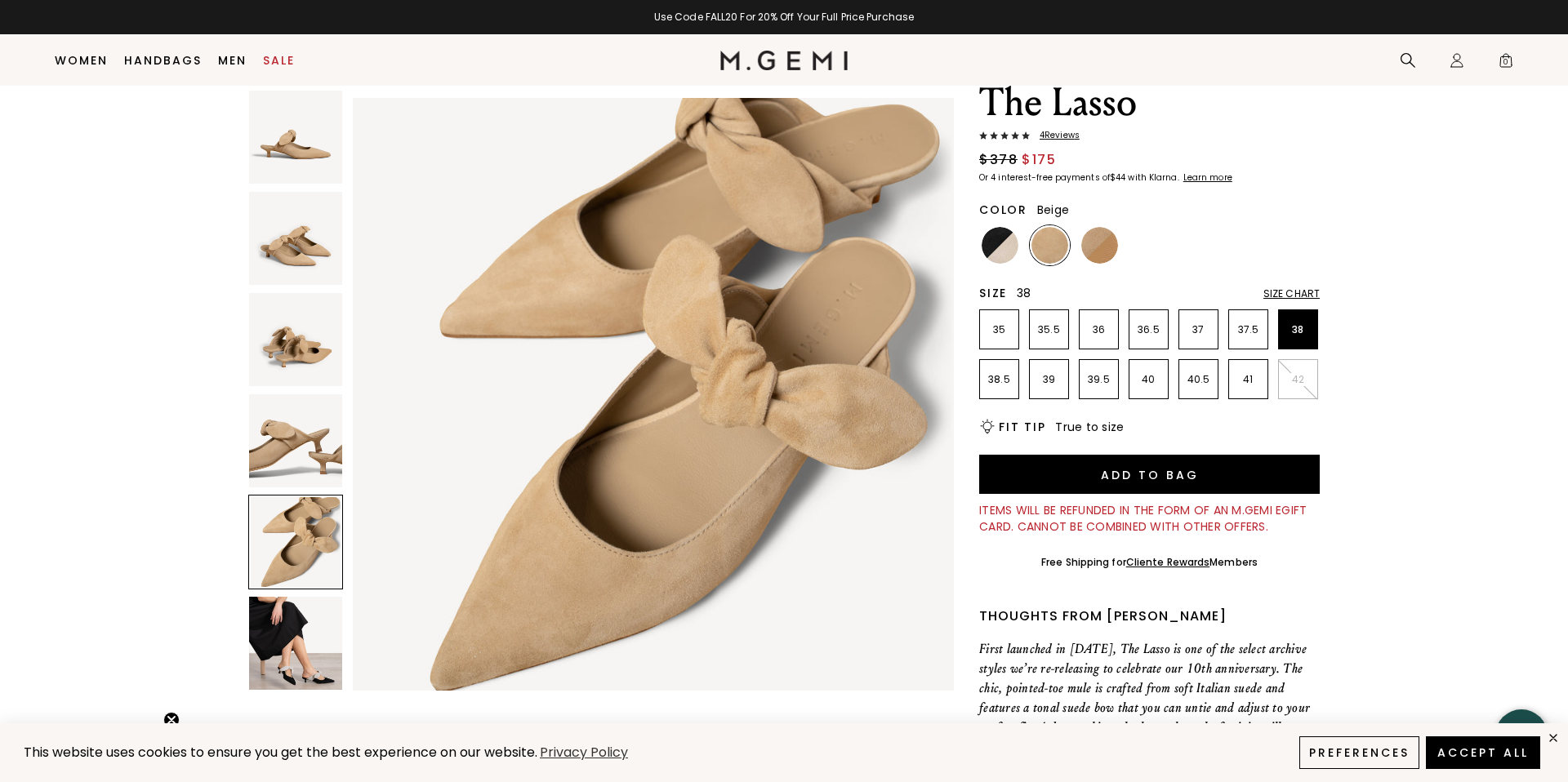
scroll to position [2469, 0]
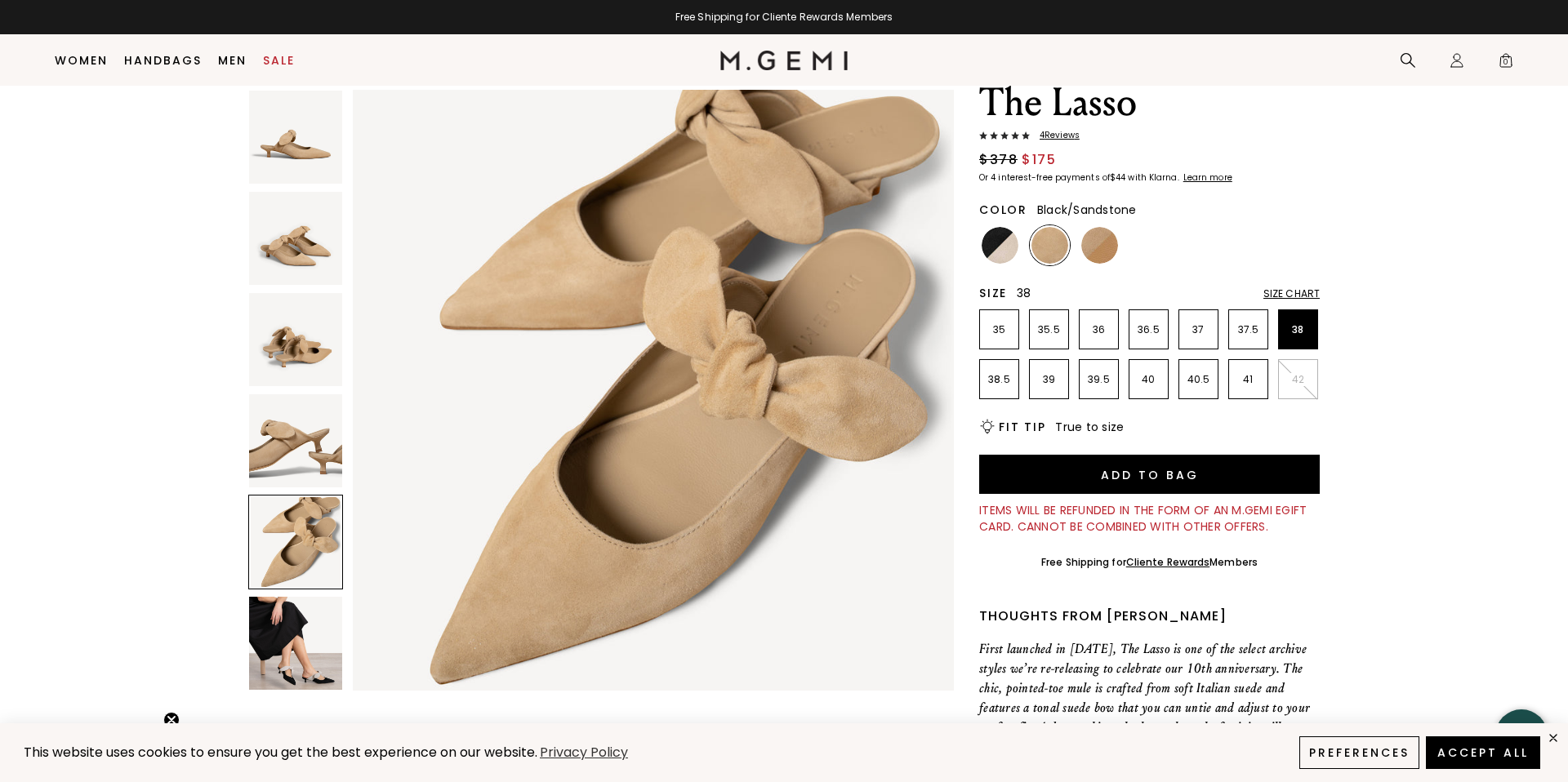
click at [995, 248] on img at bounding box center [1000, 245] width 37 height 37
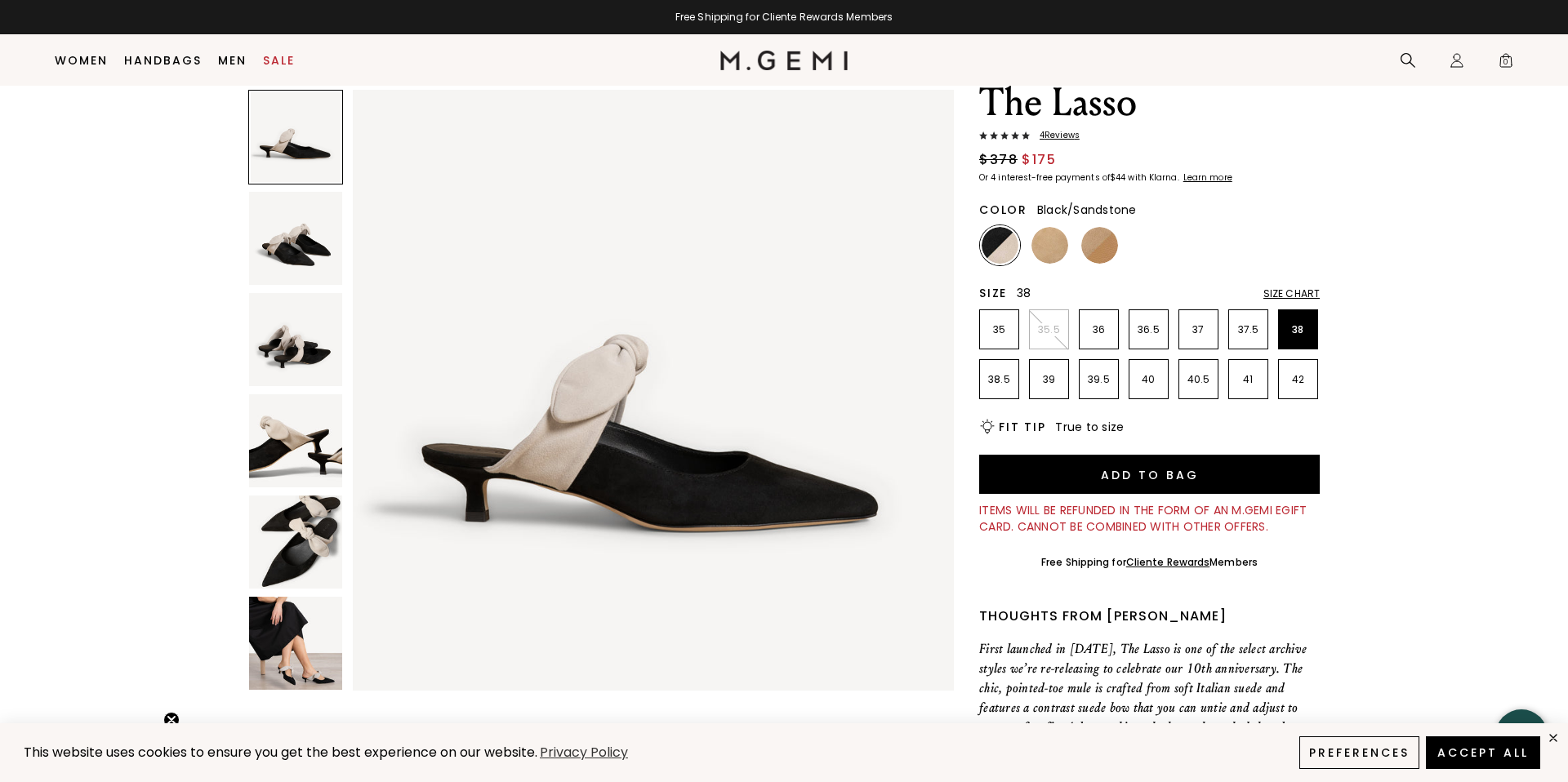
click at [302, 259] on img at bounding box center [295, 238] width 93 height 93
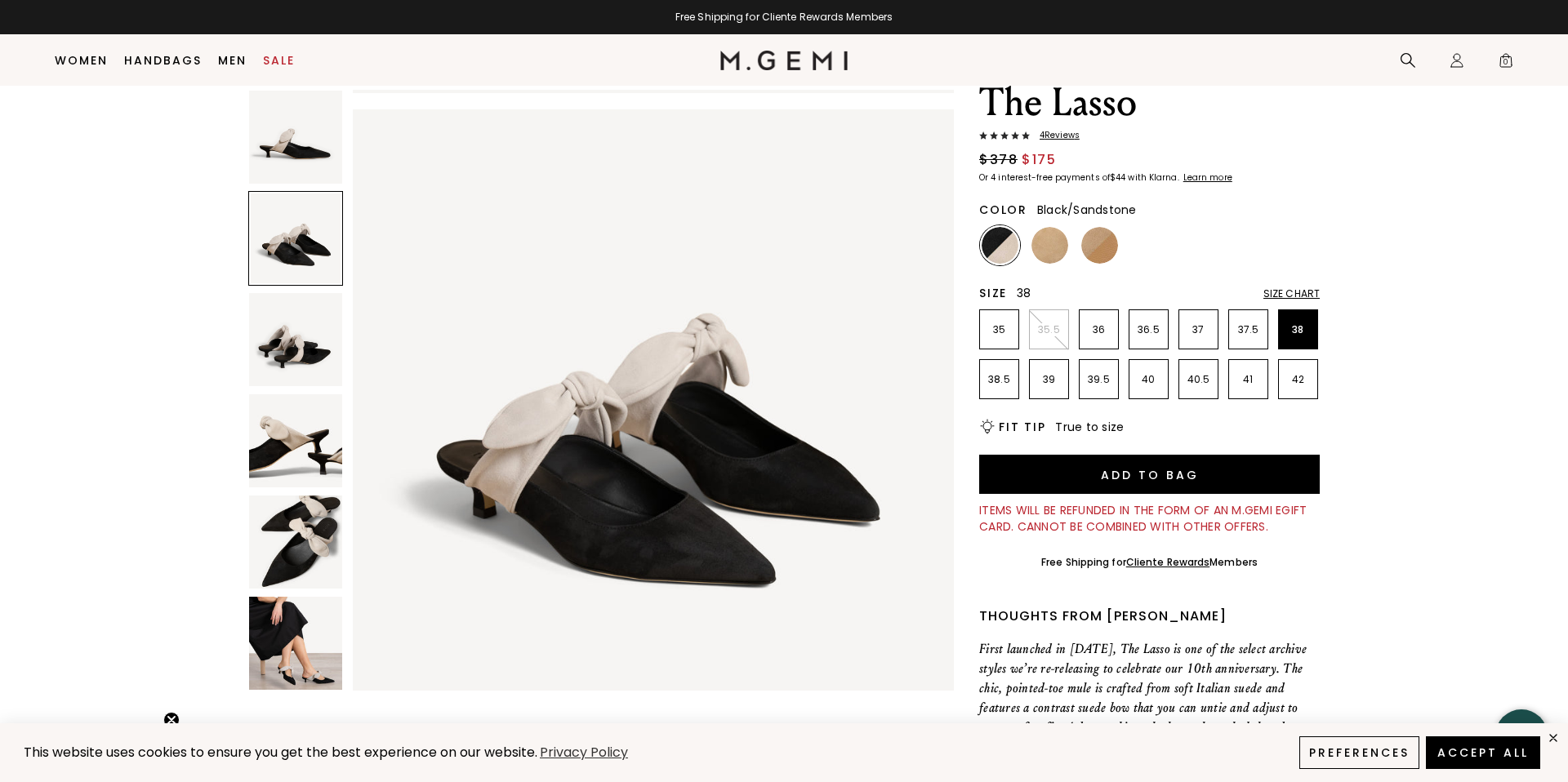
scroll to position [617, 0]
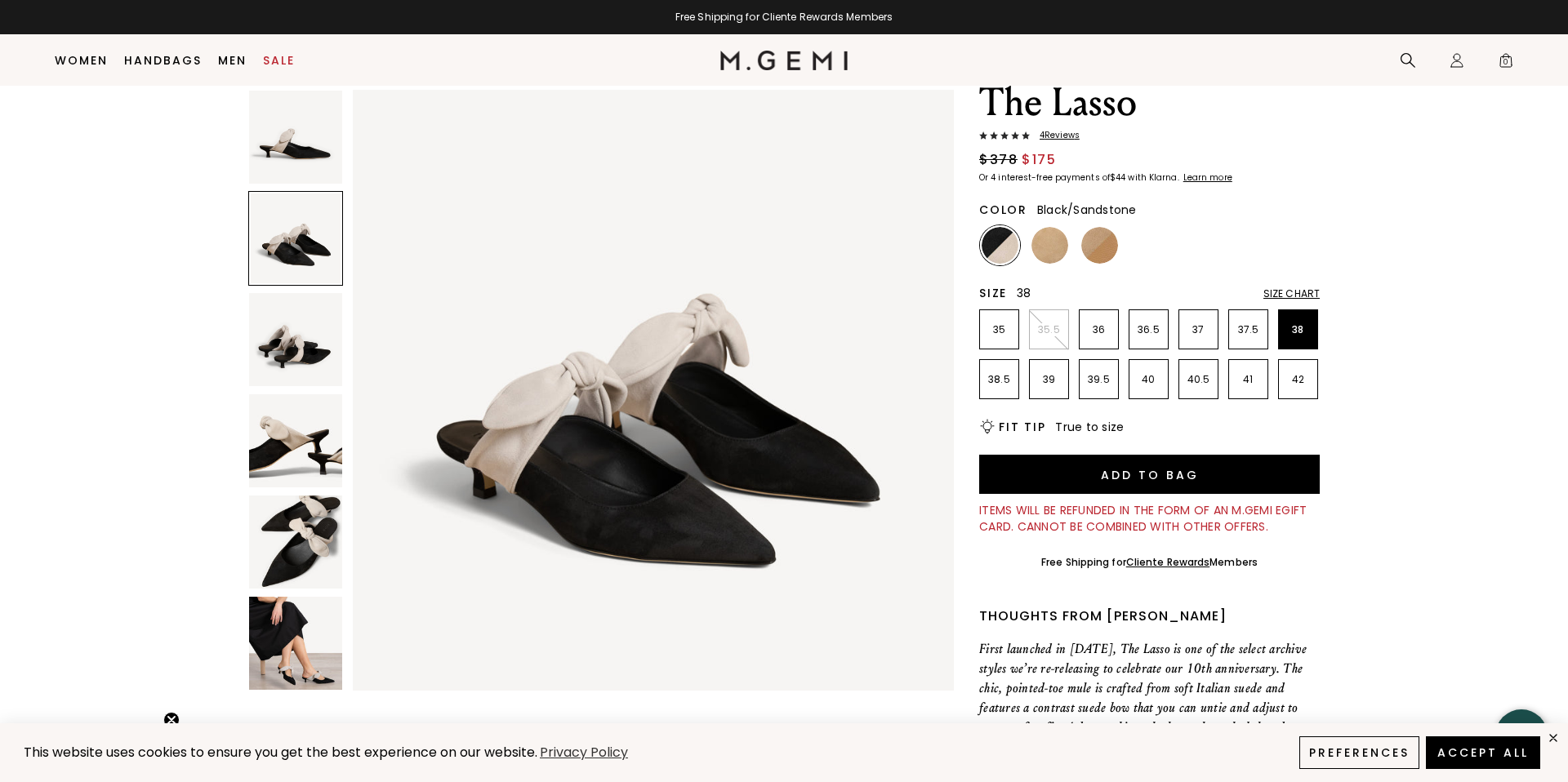
click at [301, 336] on img at bounding box center [295, 340] width 93 height 93
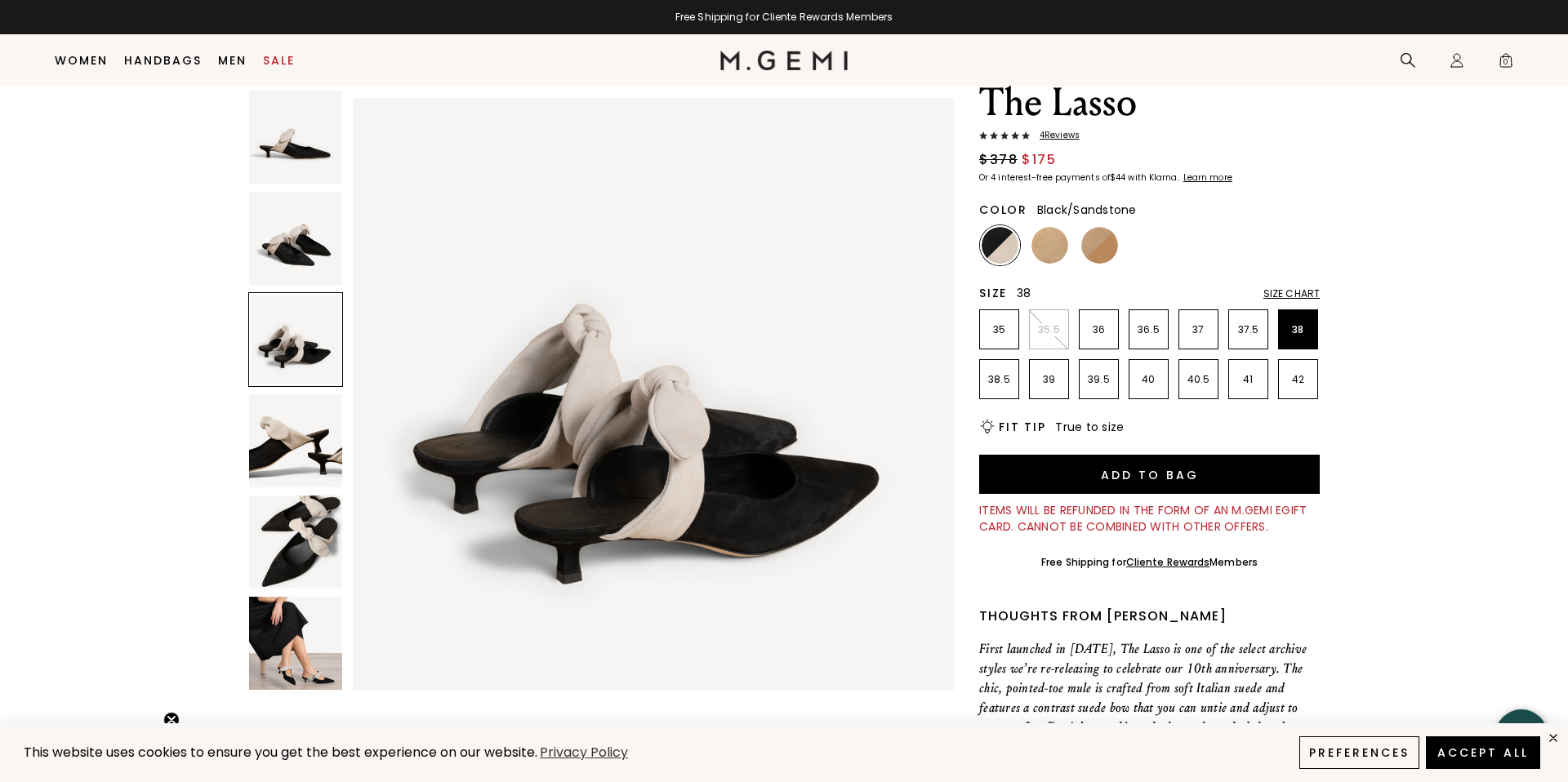
scroll to position [1235, 0]
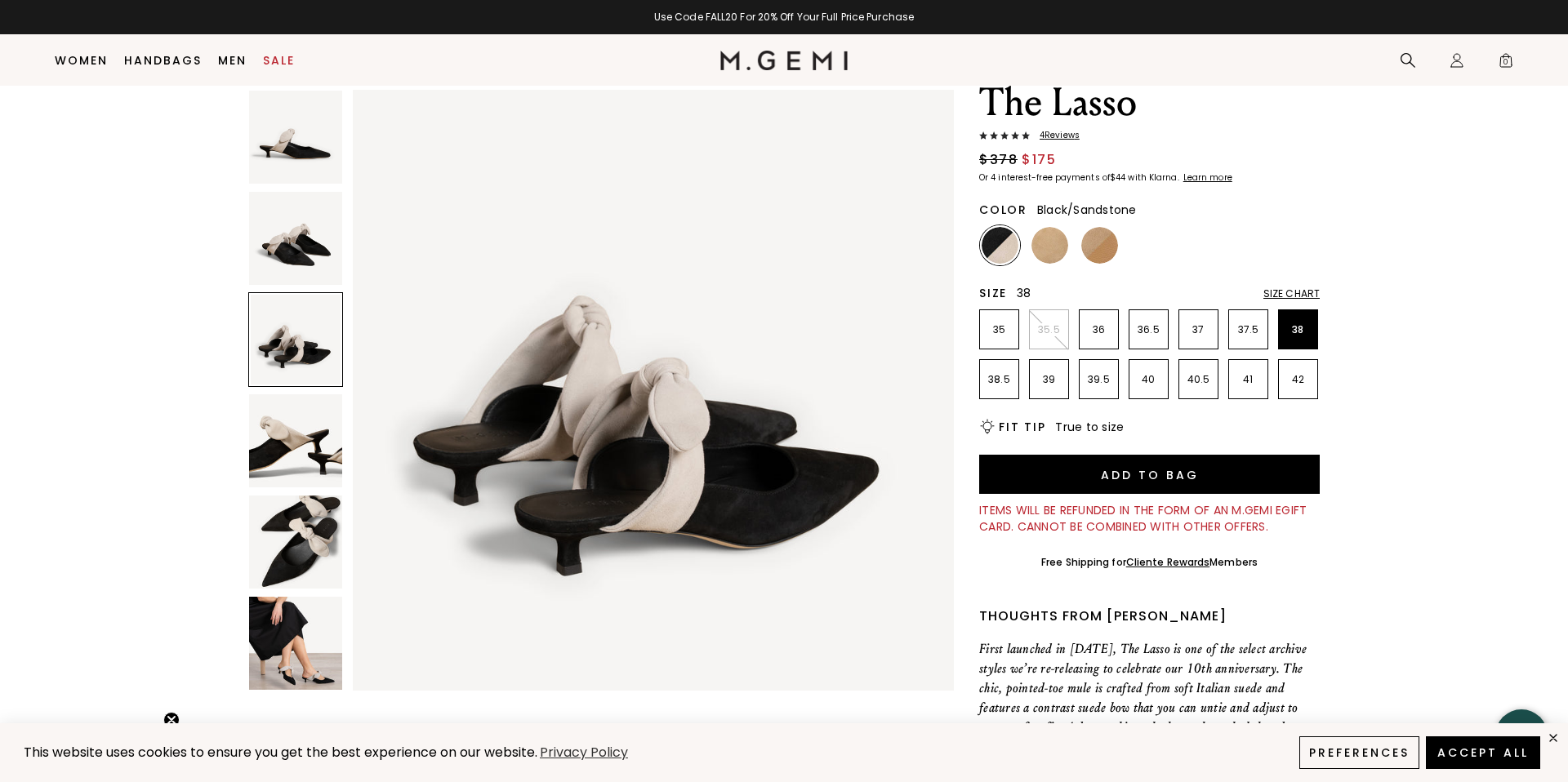
click at [307, 439] on img at bounding box center [295, 440] width 93 height 93
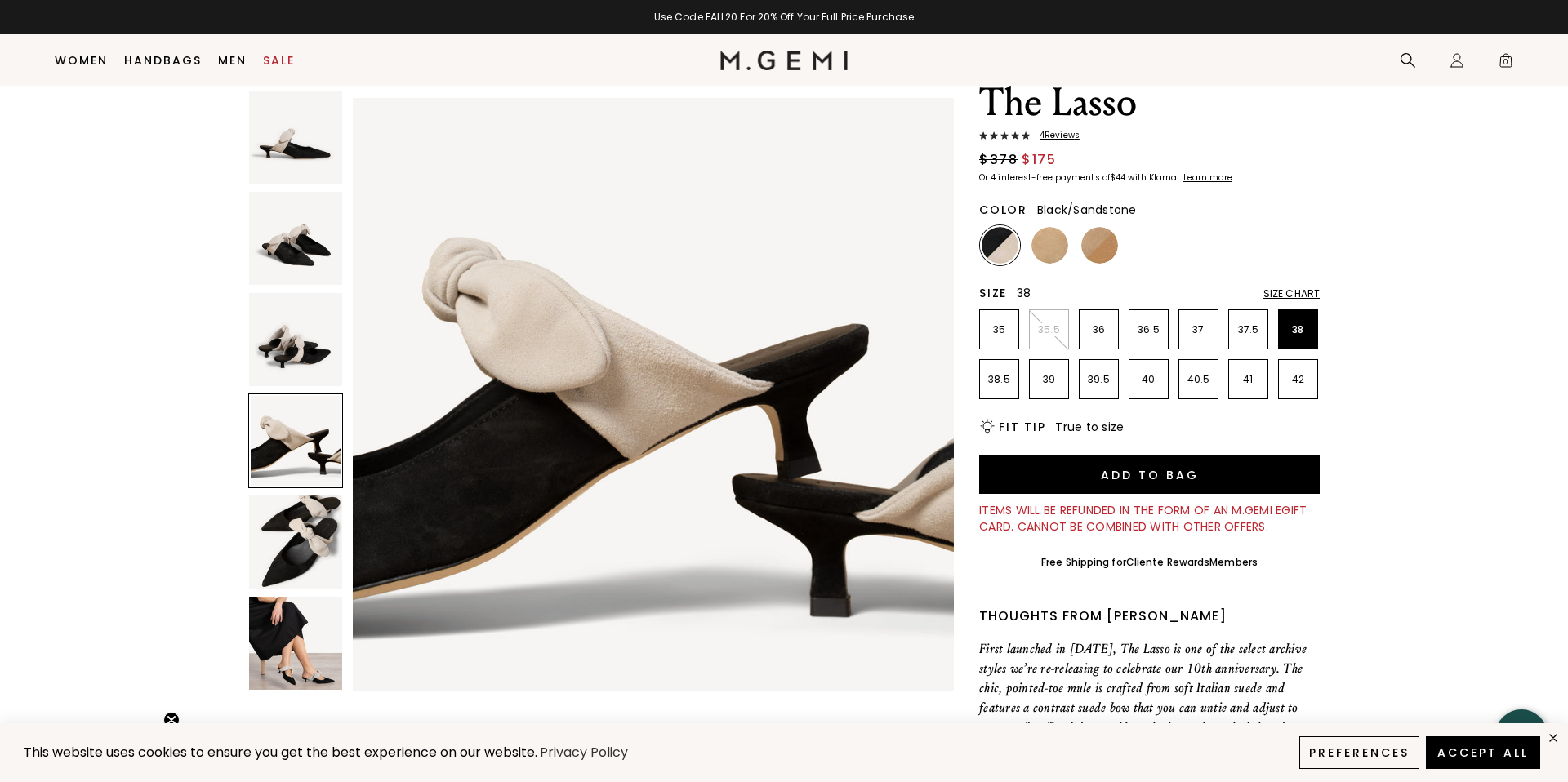
scroll to position [1852, 0]
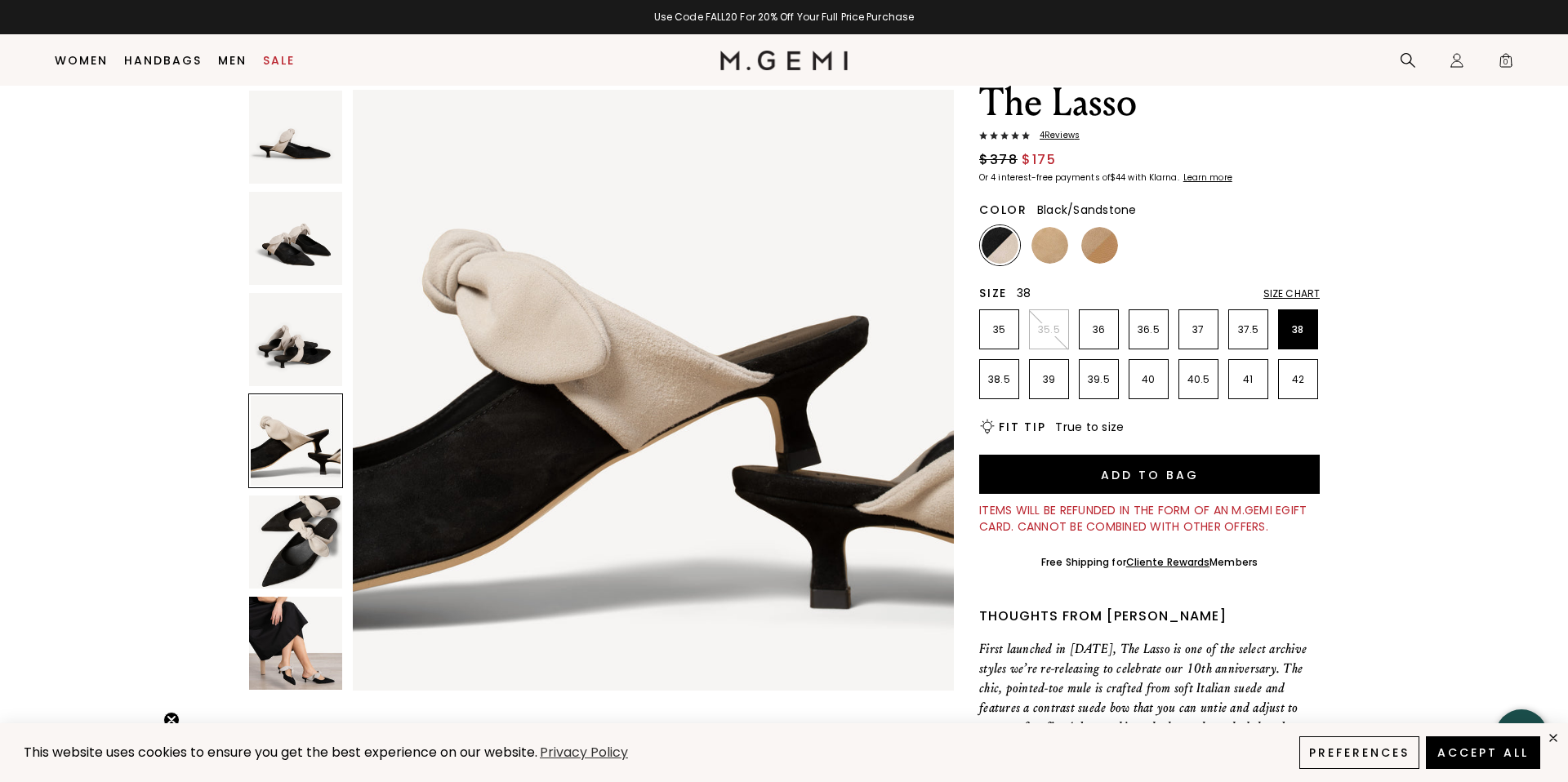
click at [304, 512] on img at bounding box center [295, 542] width 93 height 93
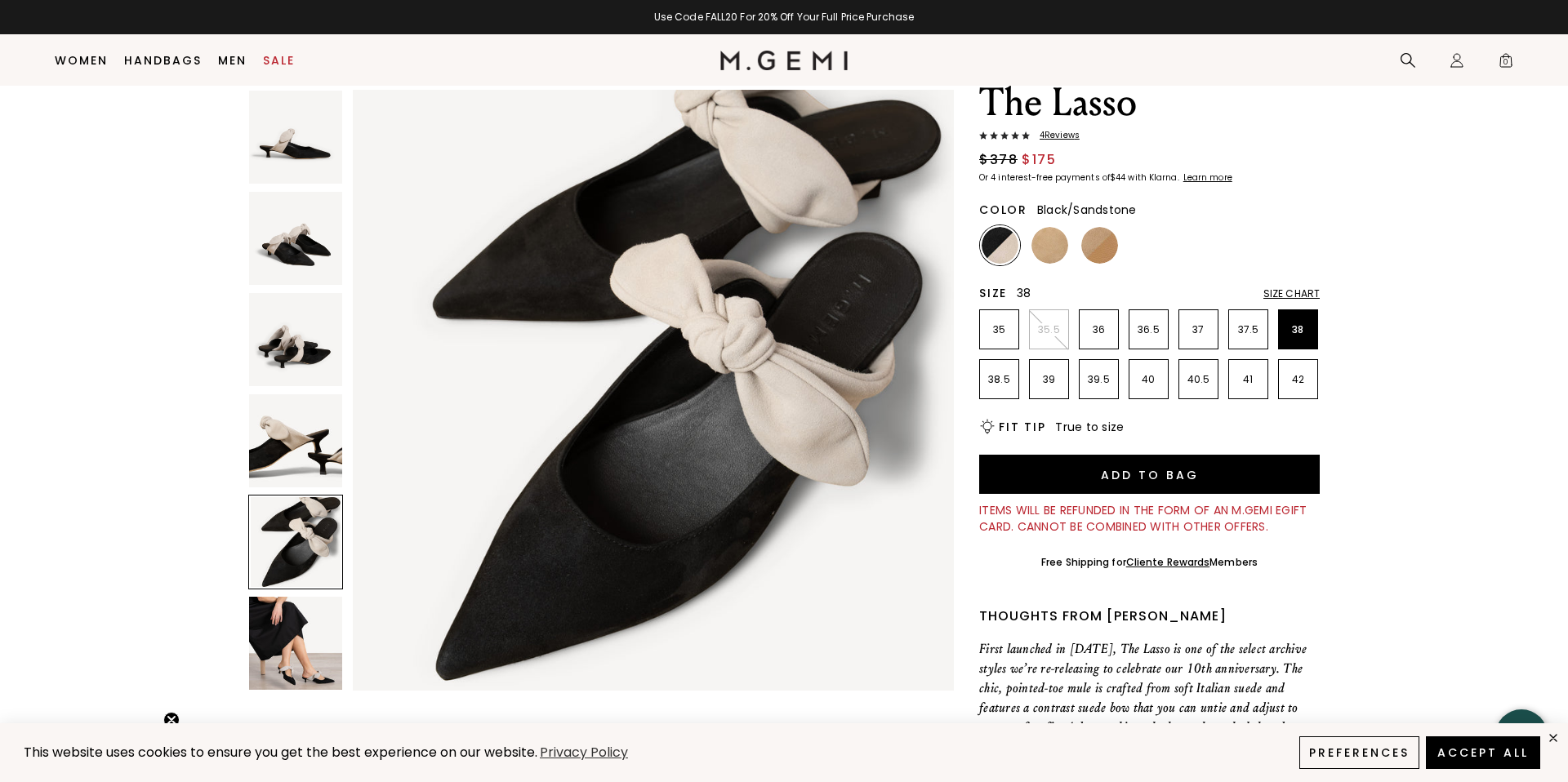
click at [293, 613] on img at bounding box center [295, 643] width 93 height 93
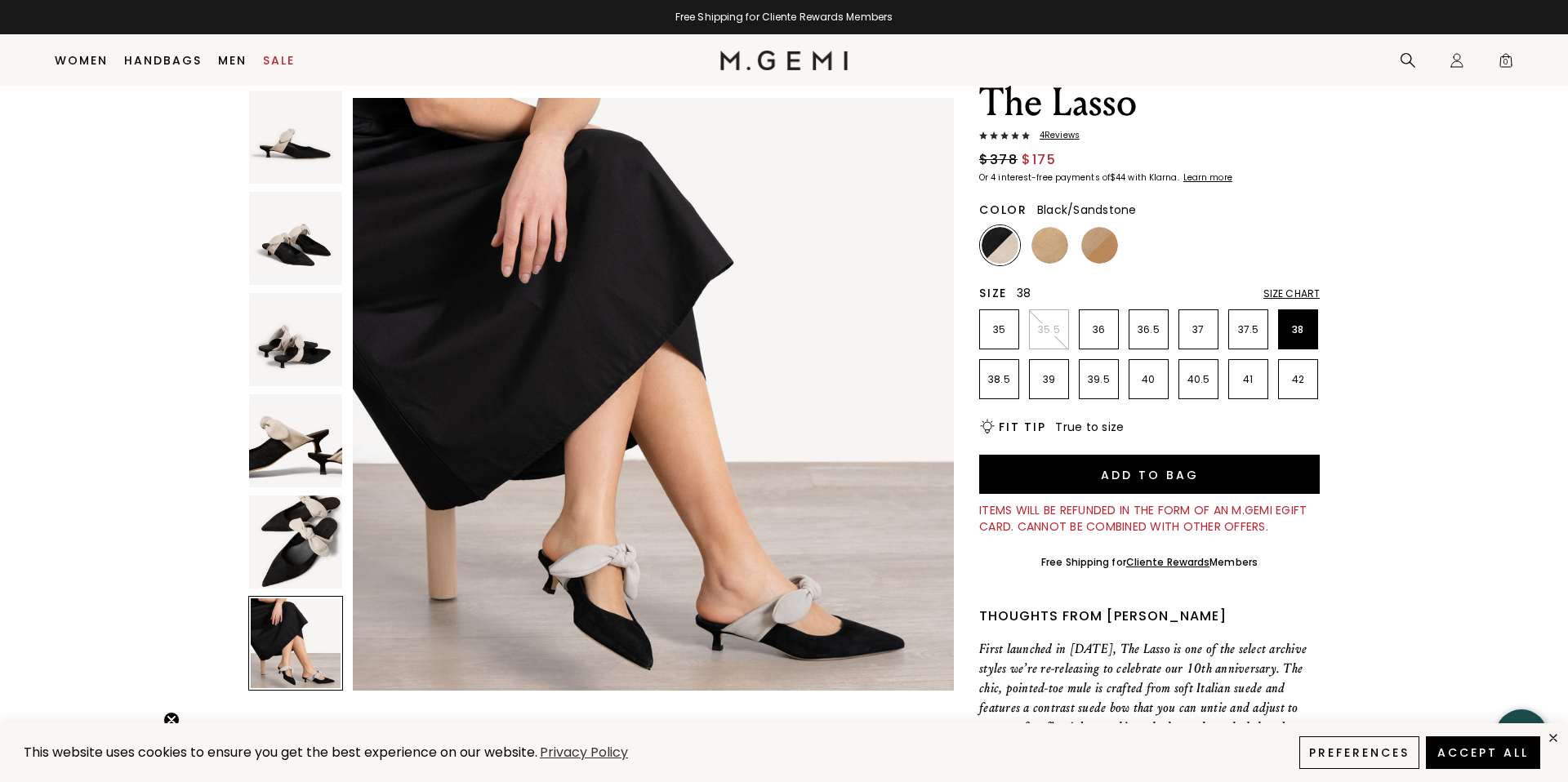
scroll to position [3087, 0]
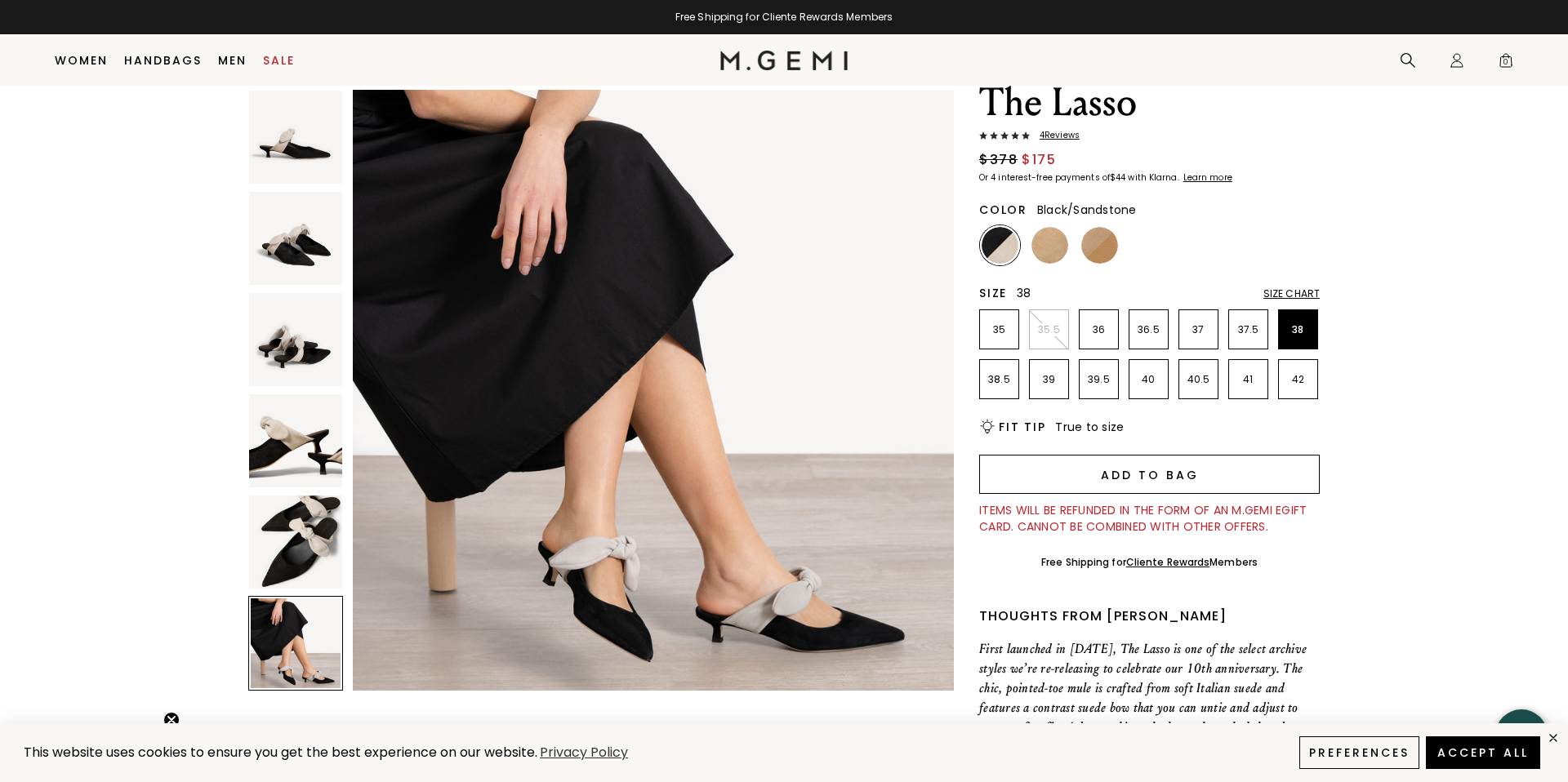
click at [1252, 459] on button "Add to Bag" at bounding box center [1150, 474] width 341 height 39
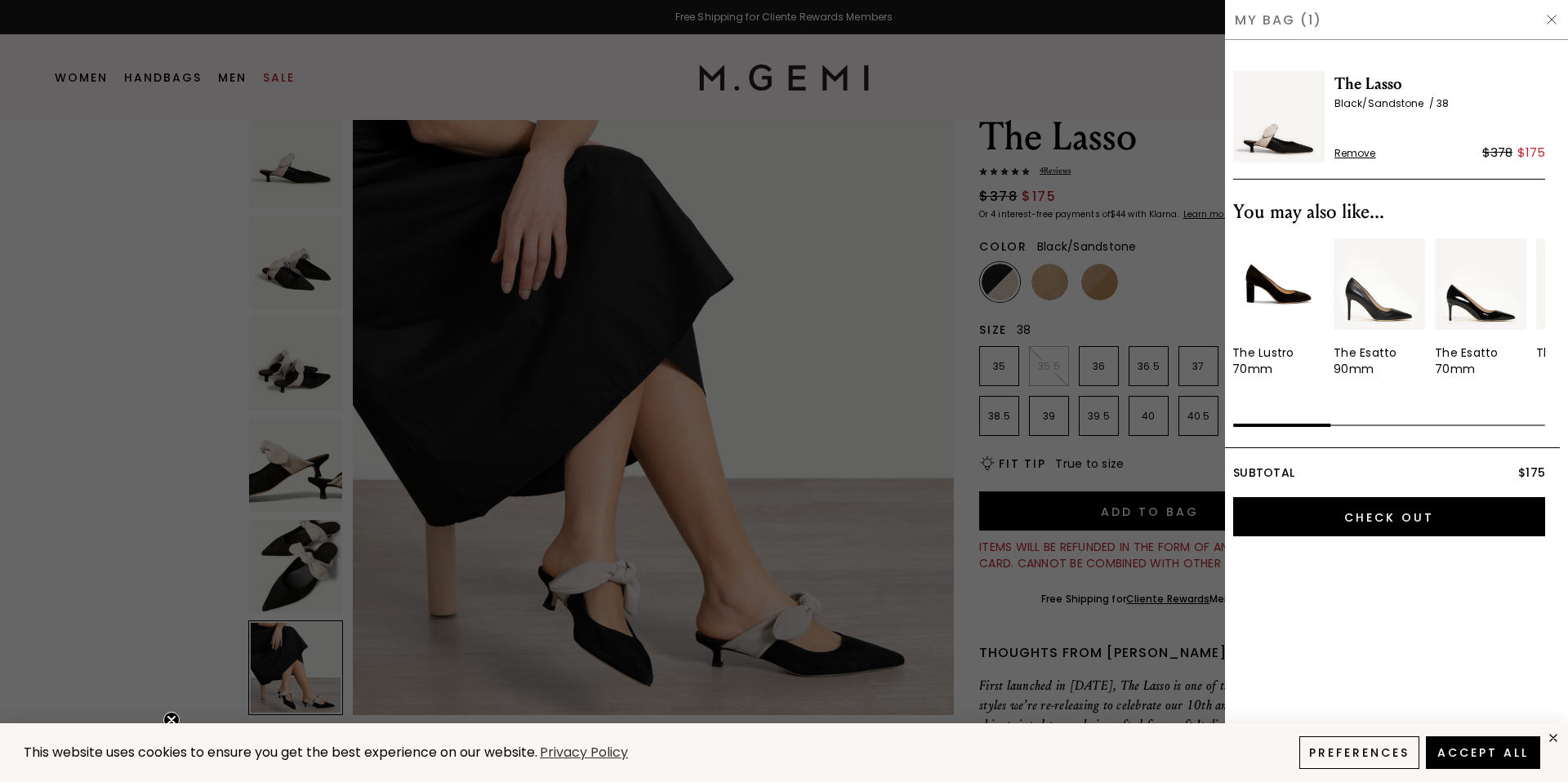
click at [1291, 283] on img at bounding box center [1278, 284] width 92 height 92
click at [1281, 304] on img at bounding box center [1278, 284] width 92 height 92
click at [1277, 373] on div "The Lustro 70mm" at bounding box center [1278, 360] width 92 height 33
click at [1264, 366] on div "The Lustro 70mm" at bounding box center [1278, 360] width 92 height 33
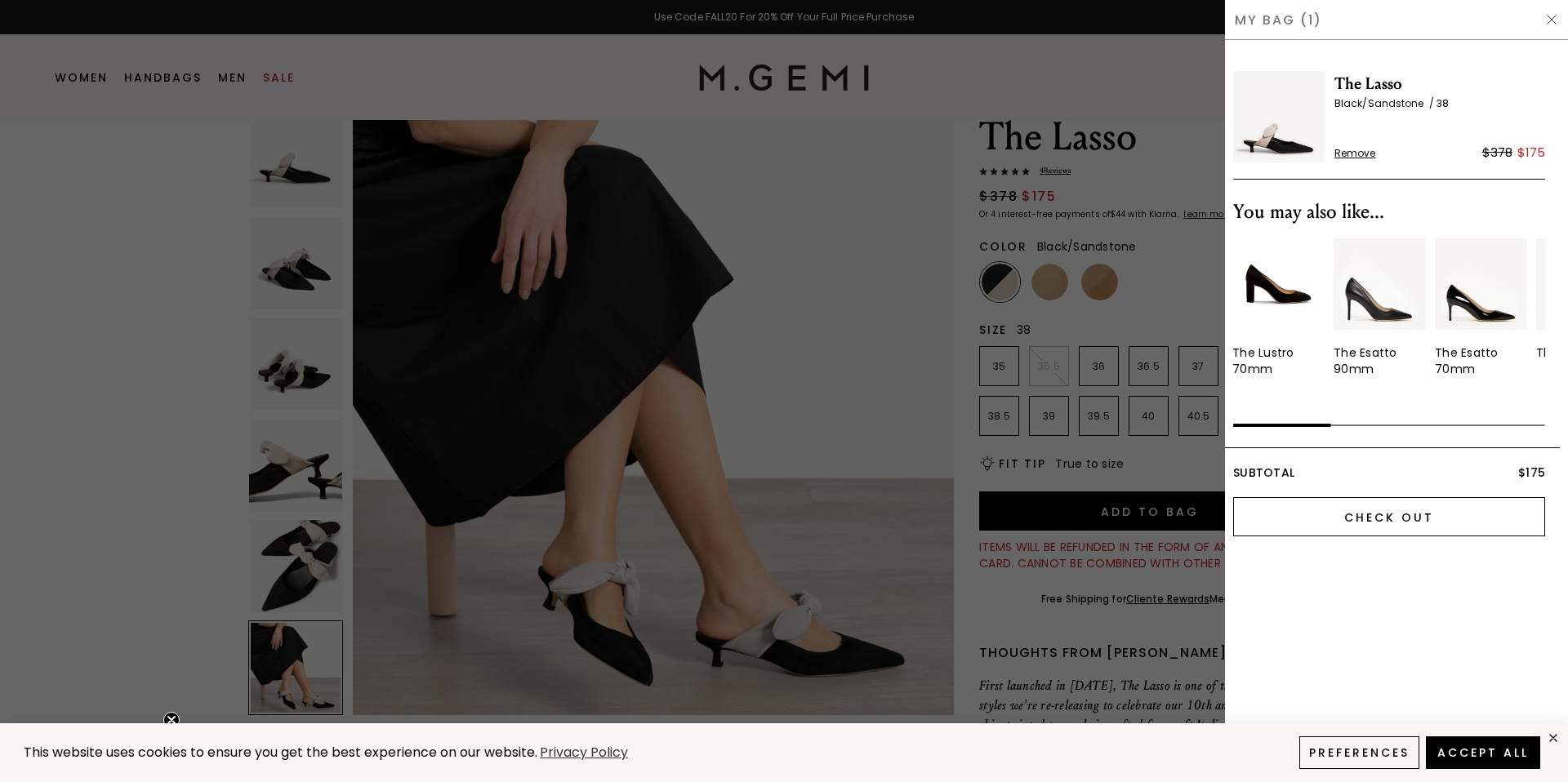
click at [1384, 506] on input "Check Out" at bounding box center [1390, 517] width 312 height 39
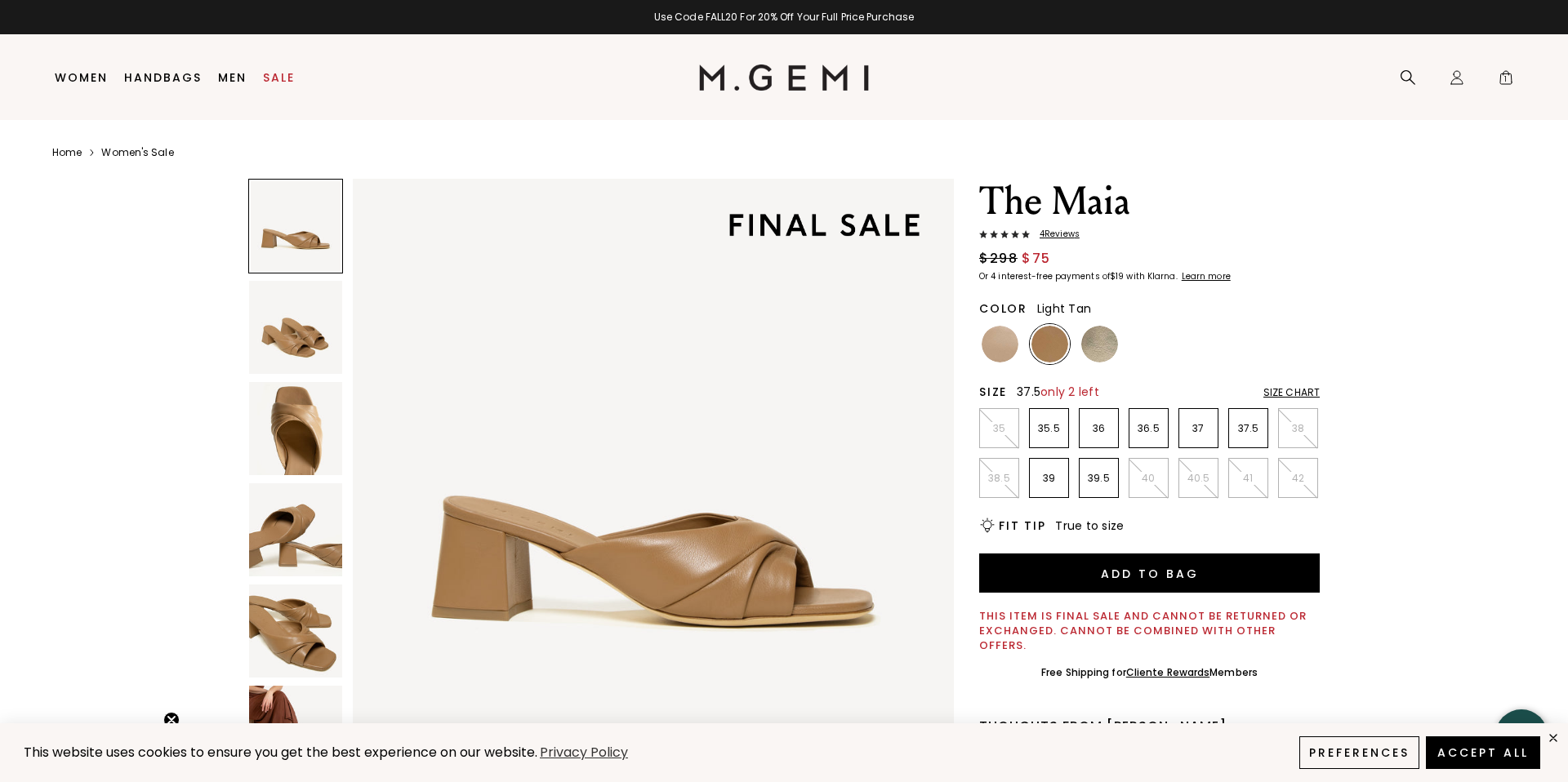
click at [1276, 430] on ul "35 35.5 36 36.5 37 37.5 38 38.5 39 39.5 40 40.5 41 42" at bounding box center [1150, 453] width 341 height 90
click at [1289, 429] on p "38" at bounding box center [1298, 428] width 38 height 13
click at [985, 353] on img at bounding box center [1000, 343] width 37 height 37
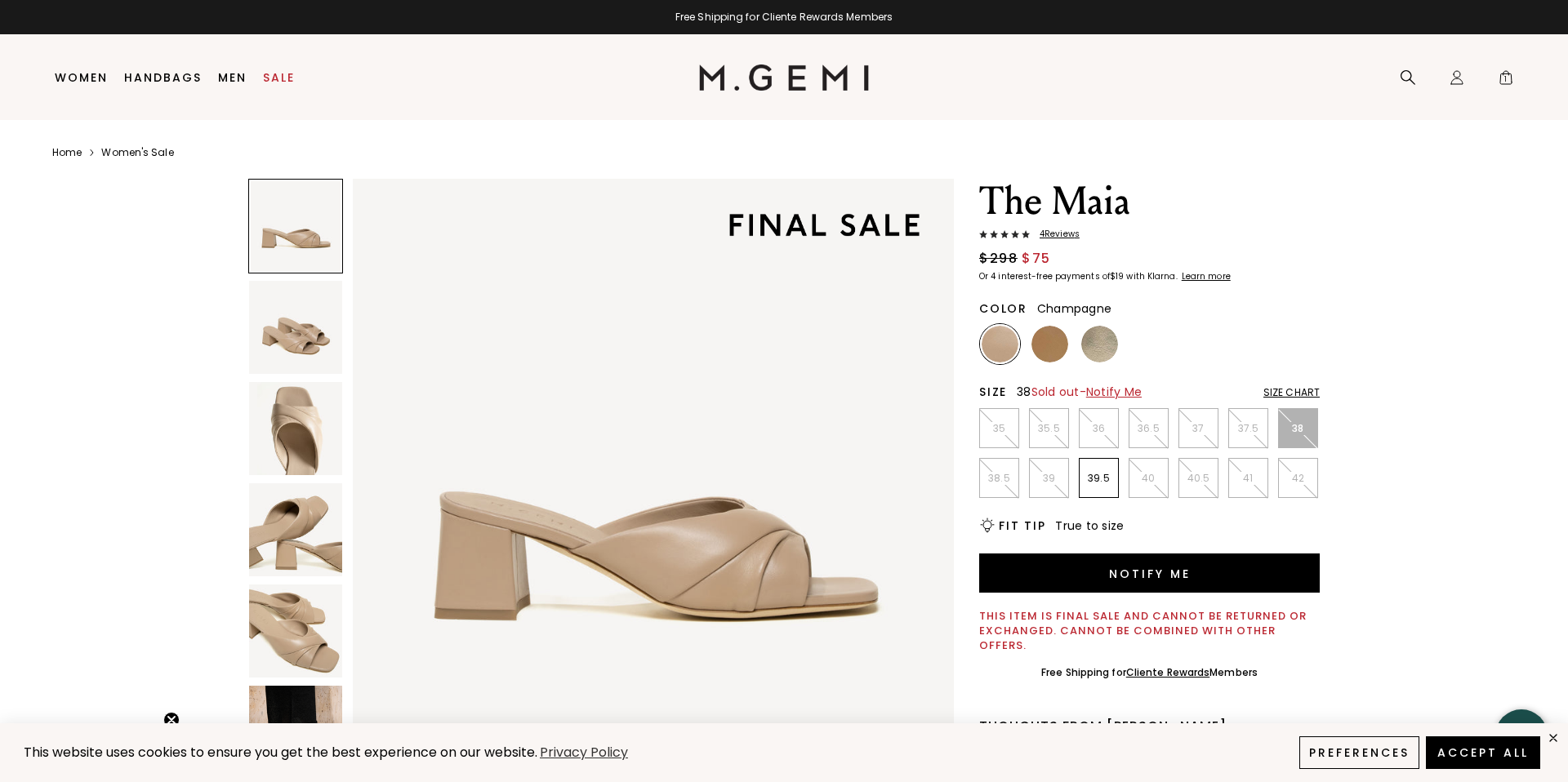
click at [1093, 347] on img at bounding box center [1100, 343] width 37 height 37
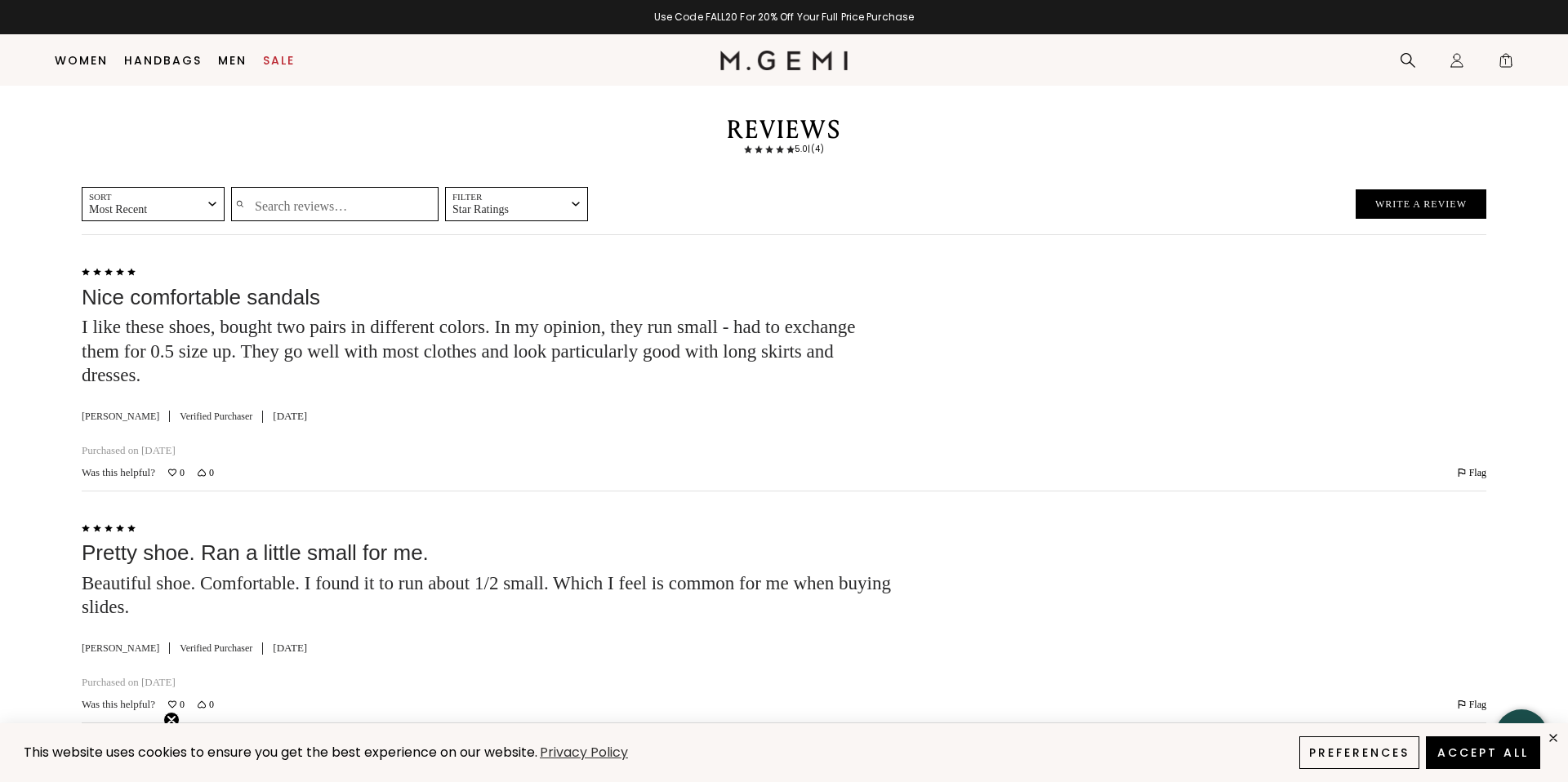
scroll to position [2808, 0]
